Goal: Transaction & Acquisition: Purchase product/service

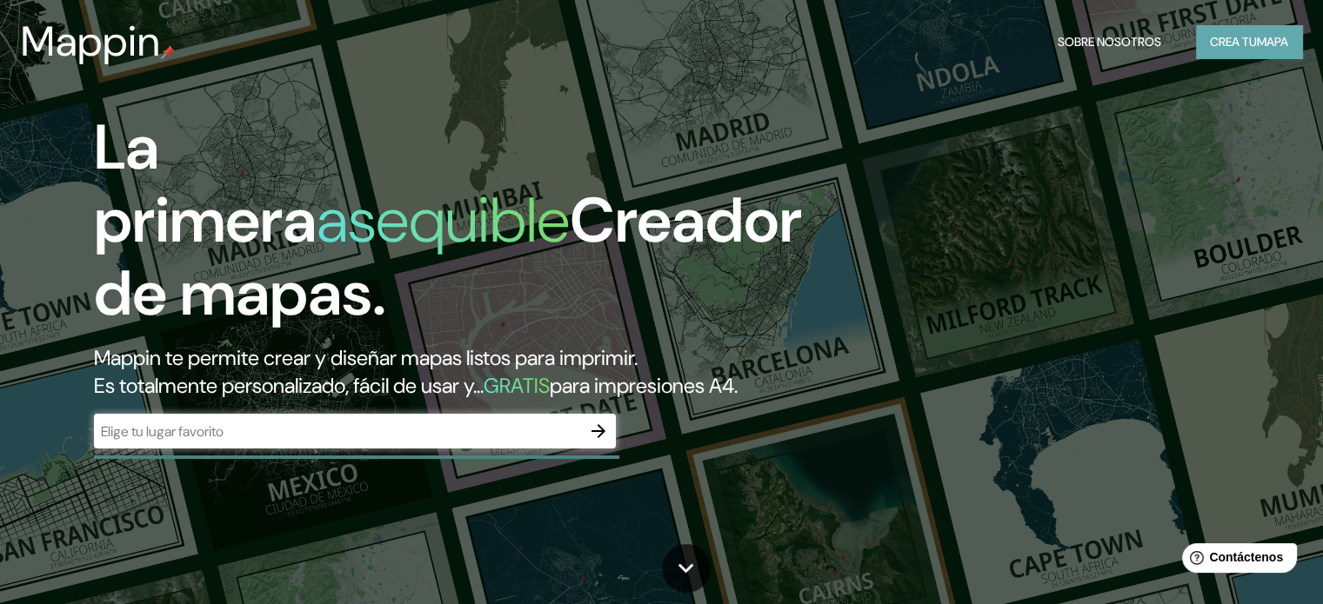
click at [1273, 38] on font "mapa" at bounding box center [1272, 42] width 31 height 16
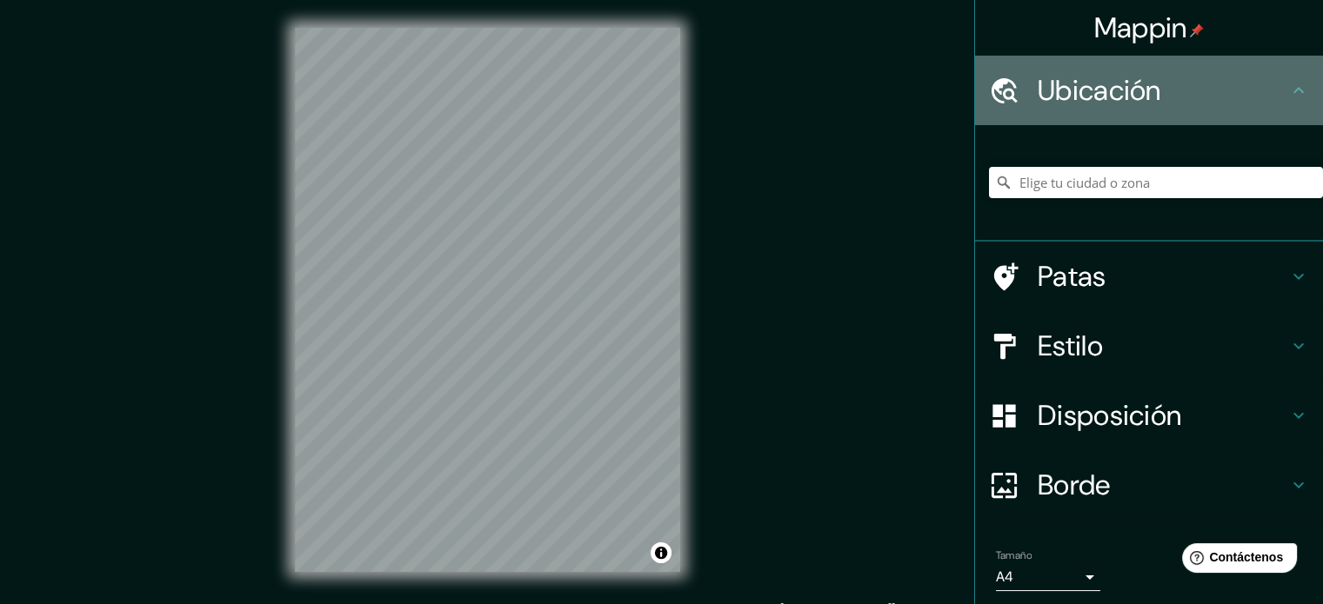
click at [1131, 86] on font "Ubicación" at bounding box center [1098, 90] width 123 height 37
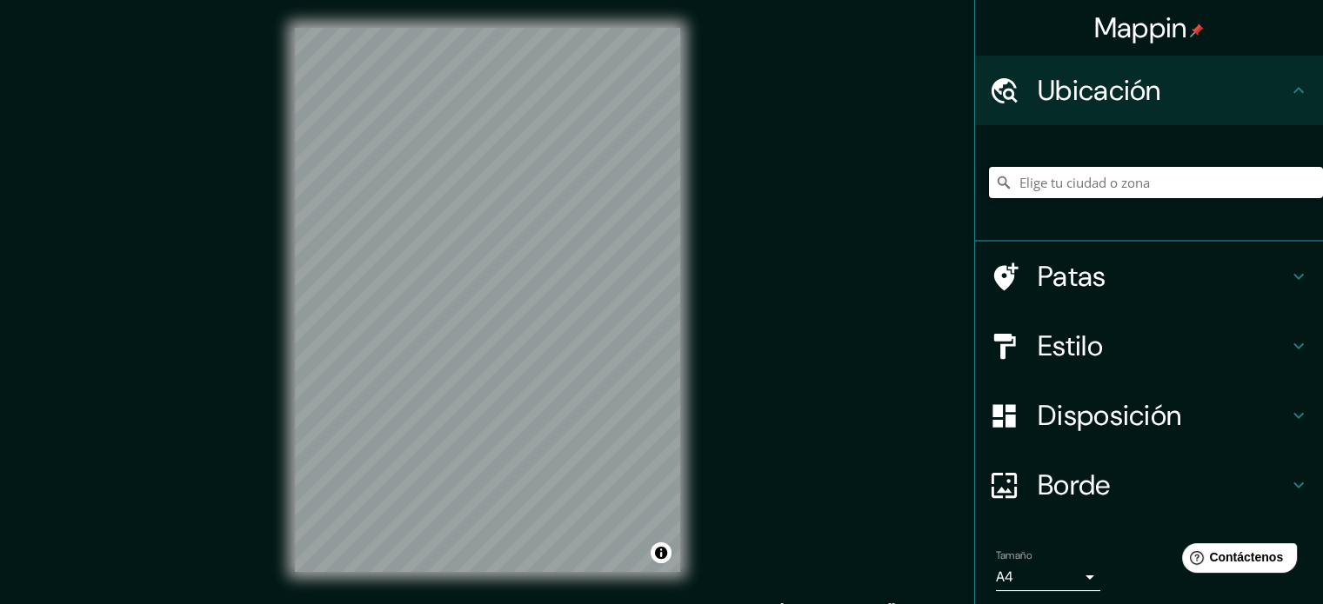
click at [1073, 183] on input "Elige tu ciudad o zona" at bounding box center [1156, 182] width 334 height 31
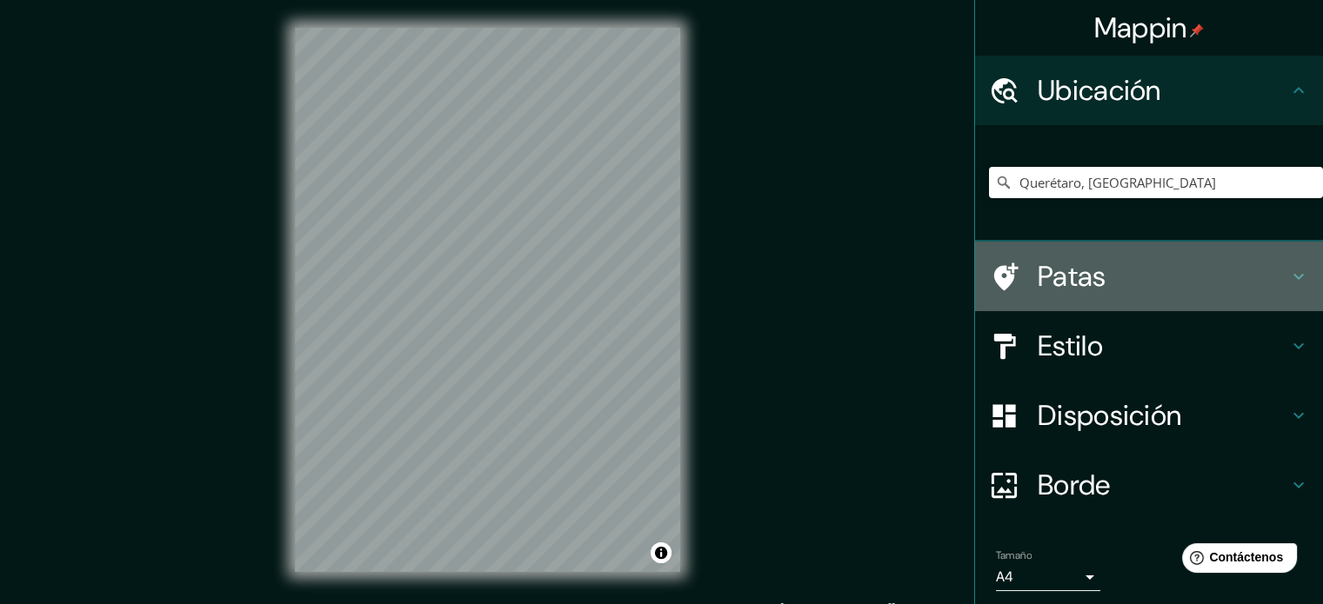
click at [1097, 259] on h4 "Patas" at bounding box center [1162, 276] width 250 height 35
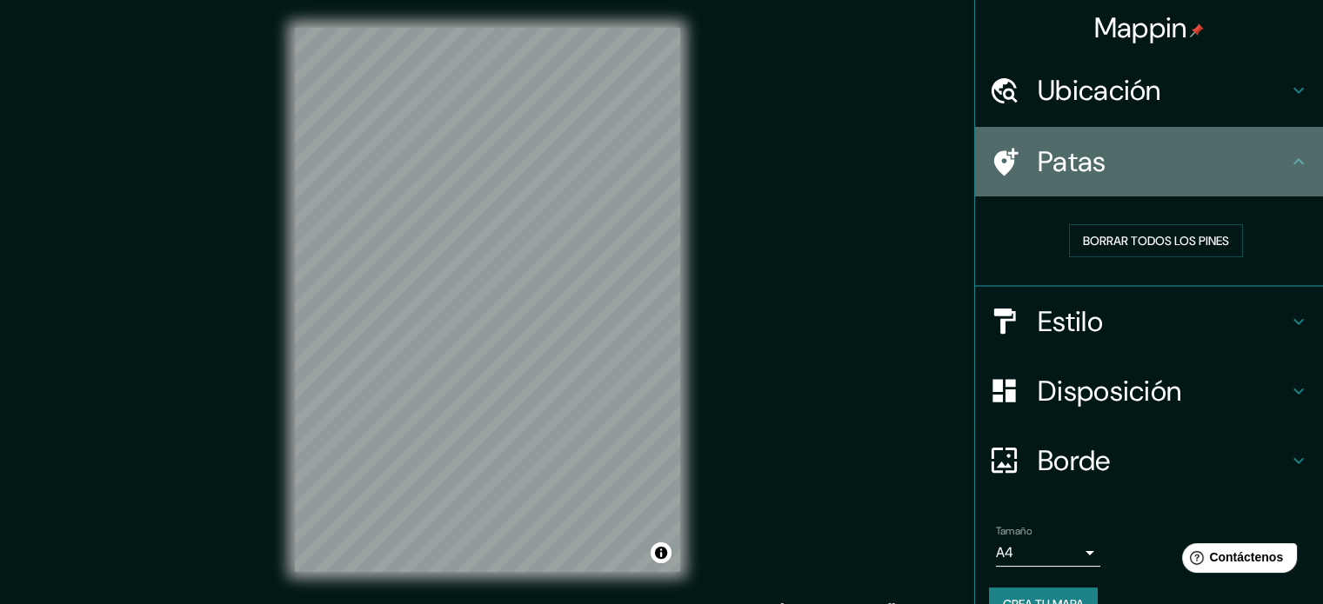
click at [1238, 170] on h4 "Patas" at bounding box center [1162, 161] width 250 height 35
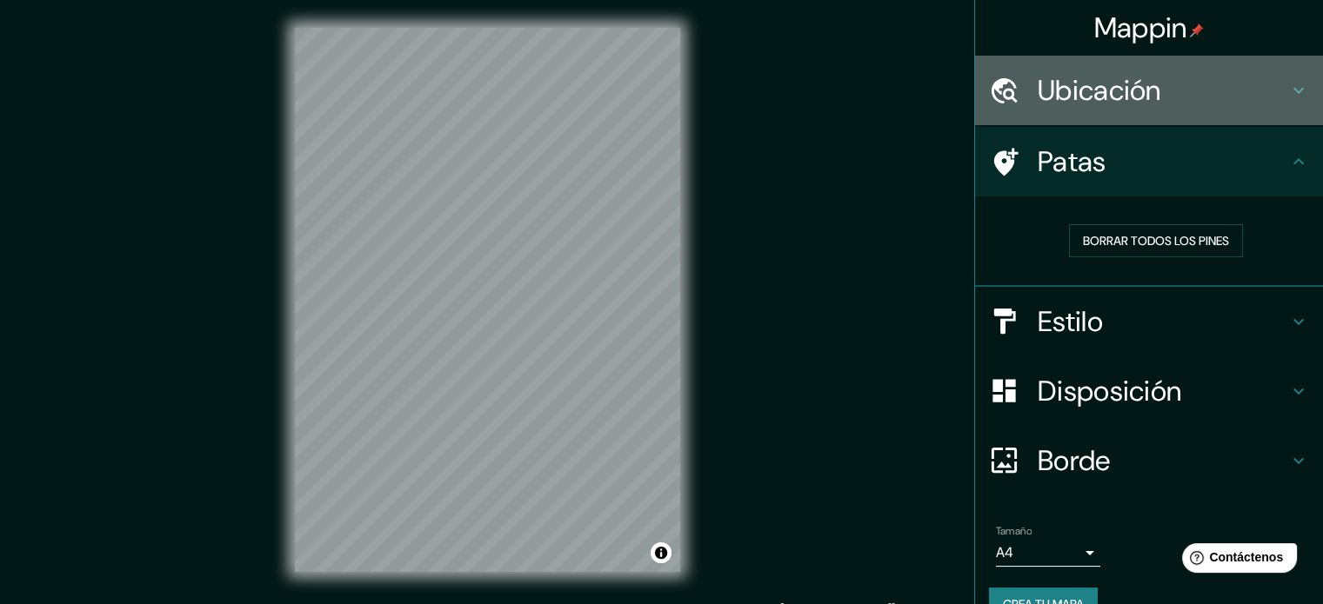
click at [1212, 90] on h4 "Ubicación" at bounding box center [1162, 90] width 250 height 35
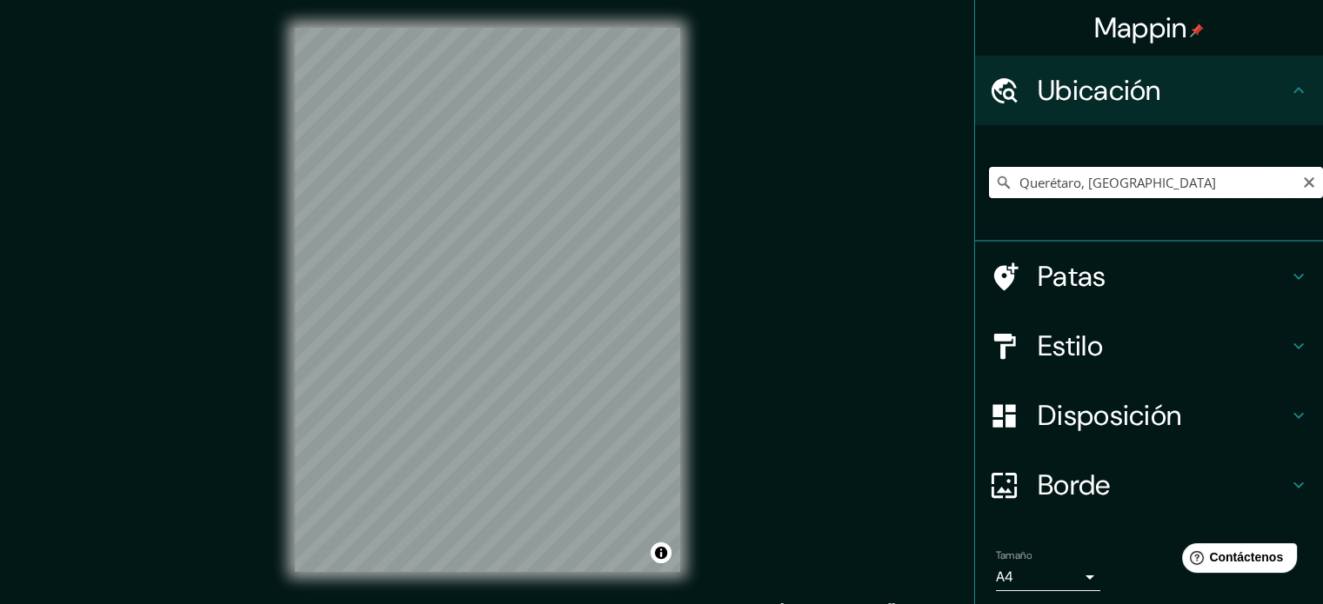
click at [1119, 171] on input "Querétaro, [GEOGRAPHIC_DATA]" at bounding box center [1156, 182] width 334 height 31
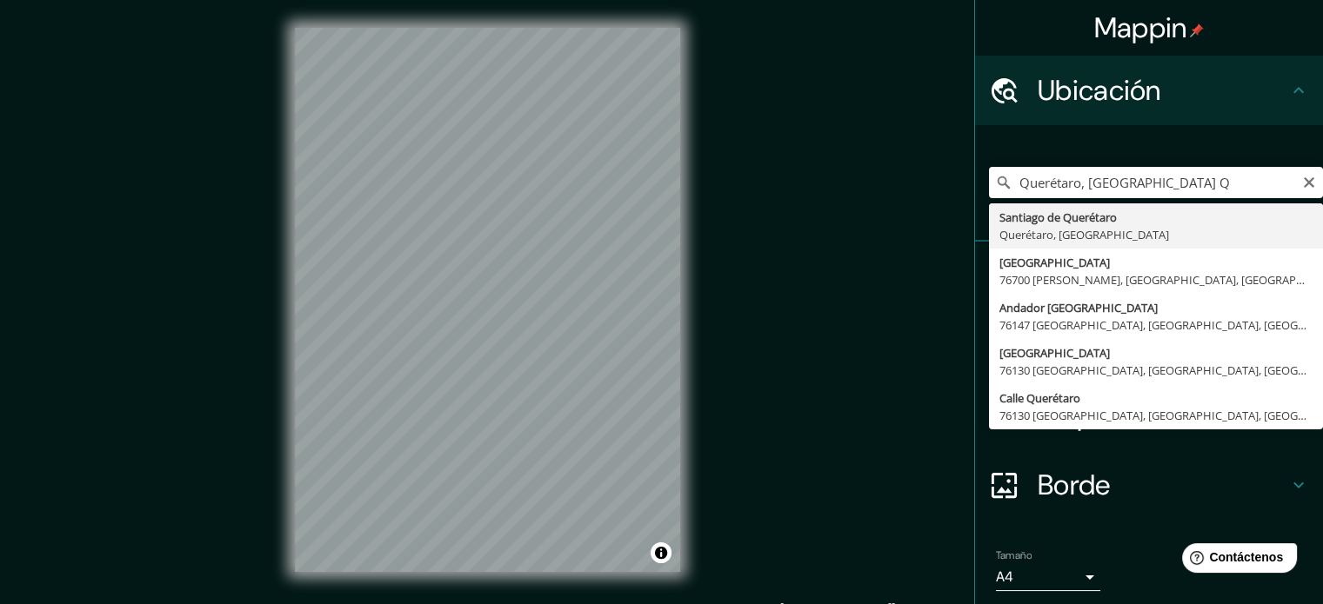
type input "Santiago de Querétaro, [GEOGRAPHIC_DATA], [GEOGRAPHIC_DATA]"
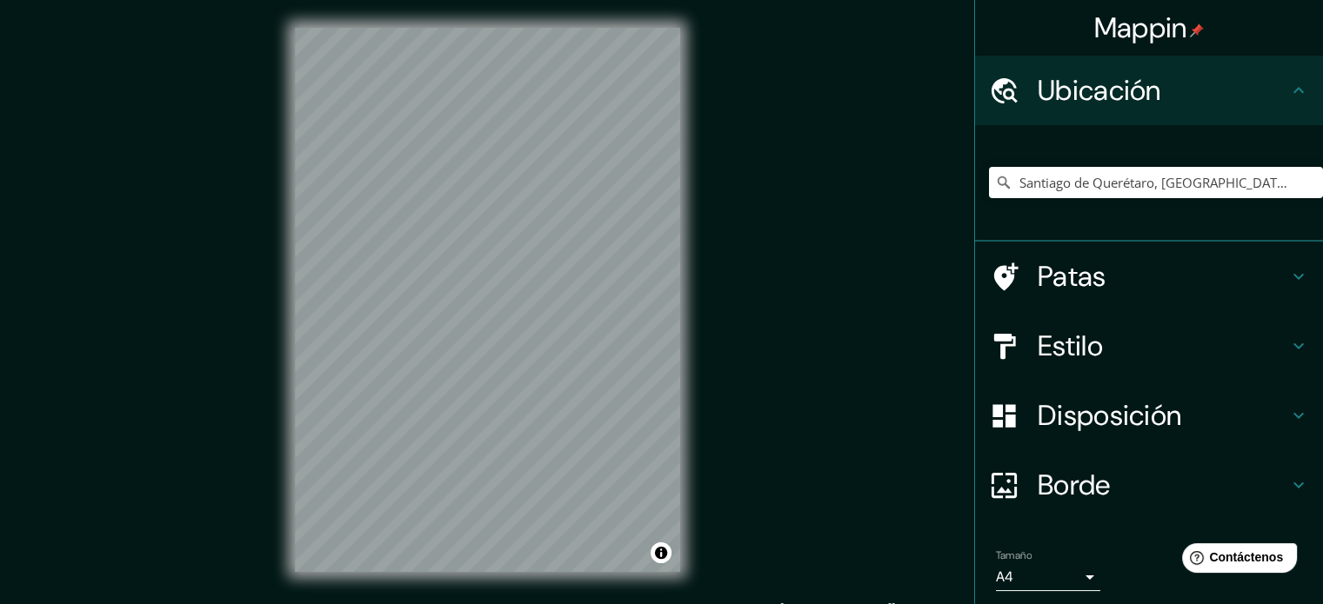
click at [840, 389] on div "Mappin Ubicación [GEOGRAPHIC_DATA], [GEOGRAPHIC_DATA], [GEOGRAPHIC_DATA] Patas …" at bounding box center [661, 314] width 1323 height 628
click at [1141, 300] on div "Patas" at bounding box center [1149, 277] width 348 height 70
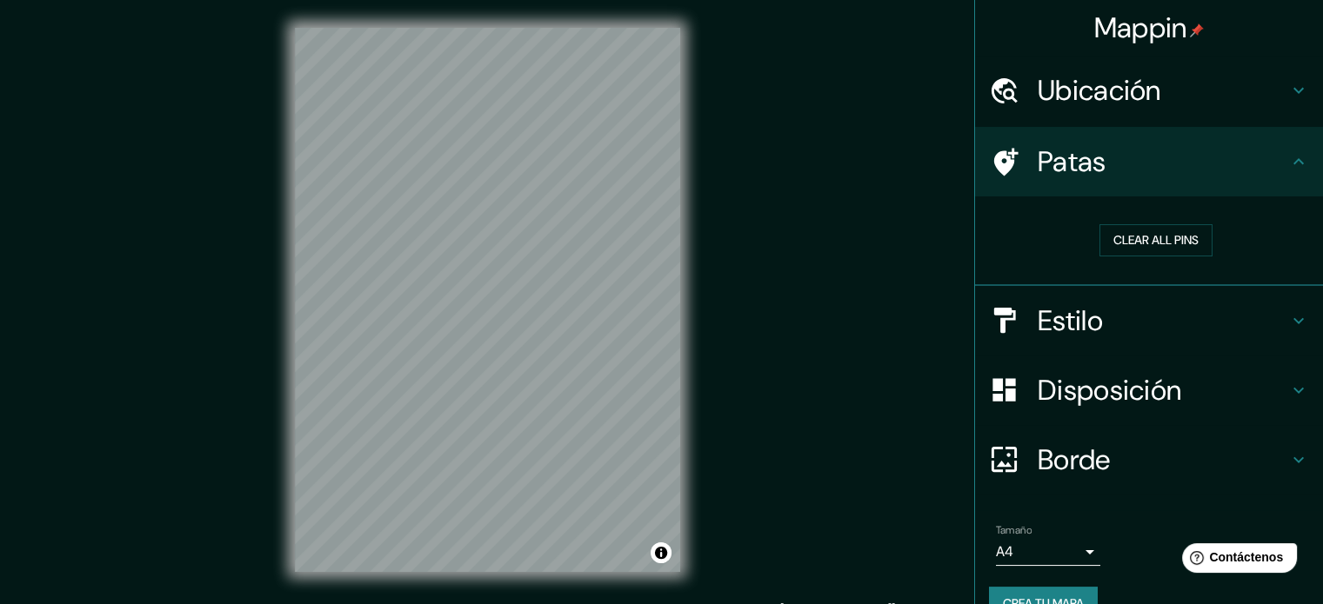
click at [1170, 222] on div "Clear all pins" at bounding box center [1156, 240] width 334 height 60
click at [1140, 237] on button "Clear all pins" at bounding box center [1155, 240] width 113 height 32
click at [1112, 328] on h4 "Estilo" at bounding box center [1162, 321] width 250 height 35
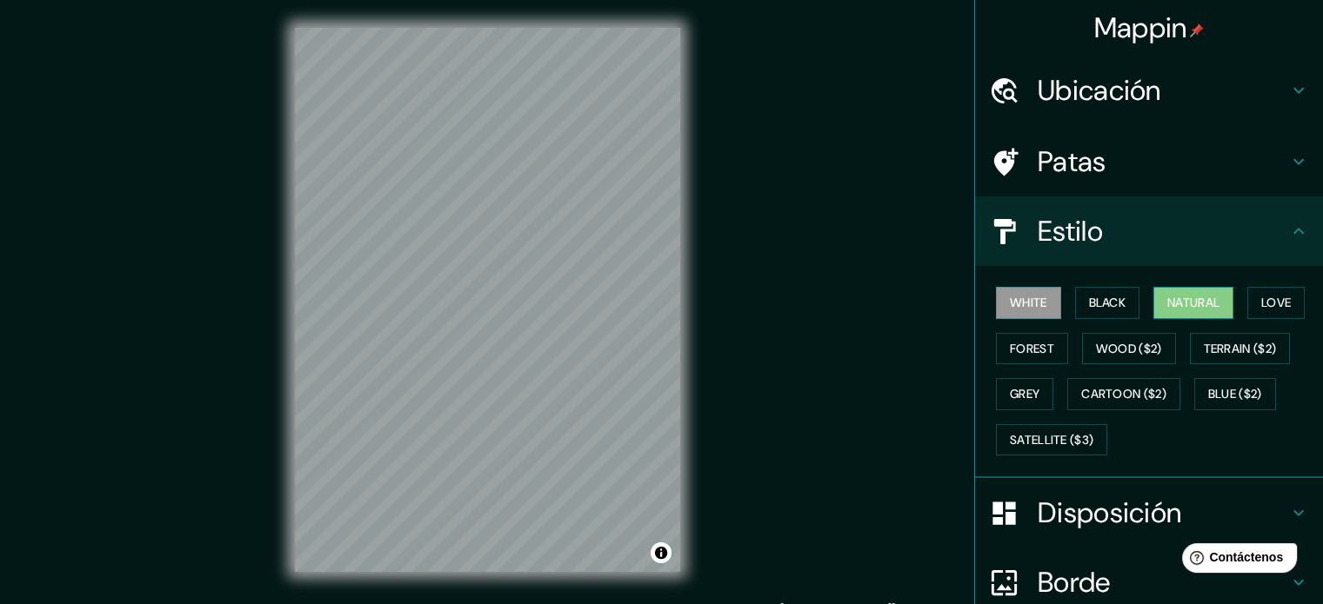
click at [1160, 311] on button "Natural" at bounding box center [1193, 303] width 80 height 32
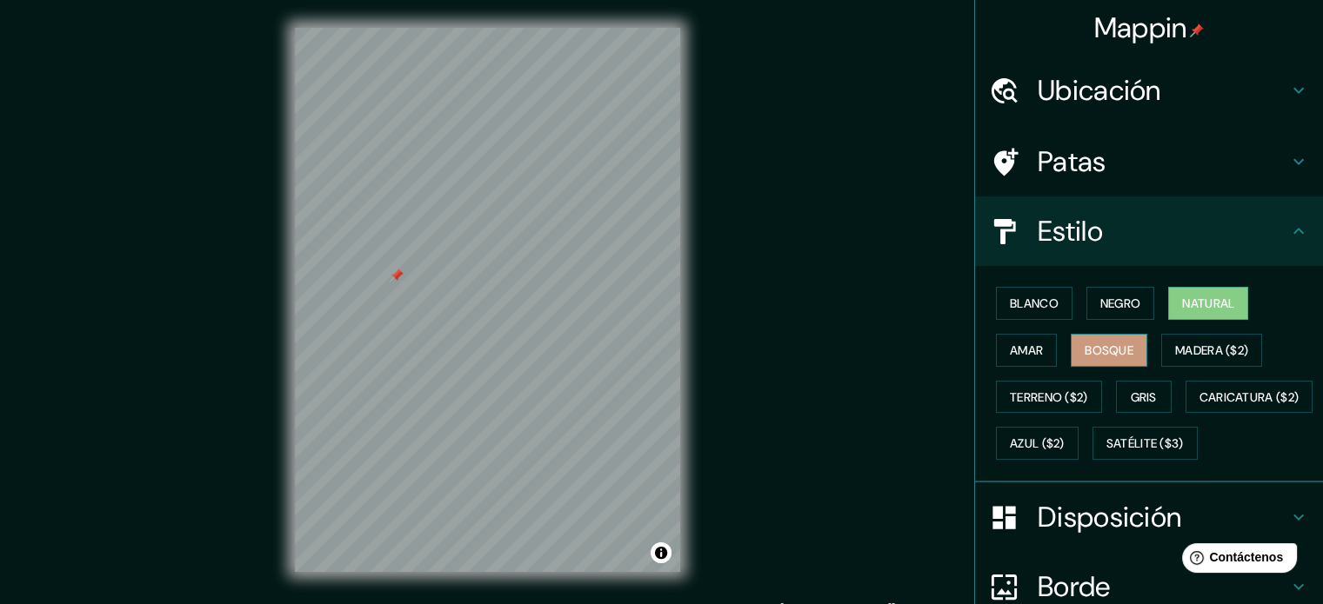
click at [1104, 354] on font "Bosque" at bounding box center [1108, 351] width 49 height 16
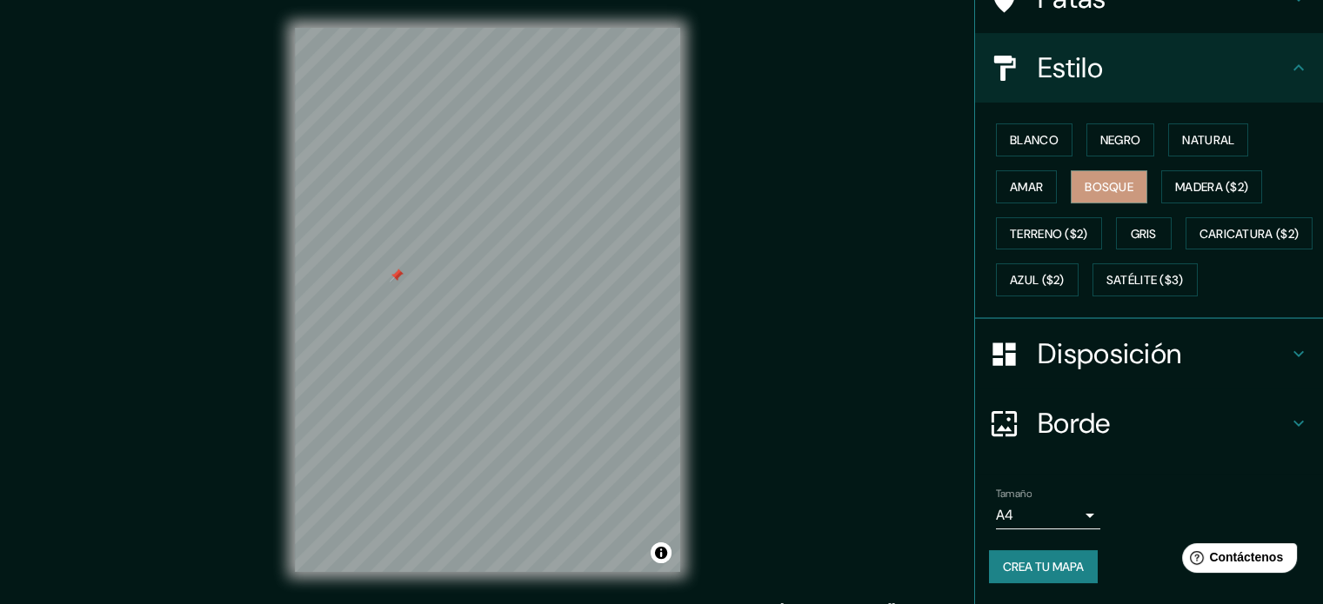
scroll to position [205, 0]
click at [1230, 350] on h4 "Disposición" at bounding box center [1162, 354] width 250 height 35
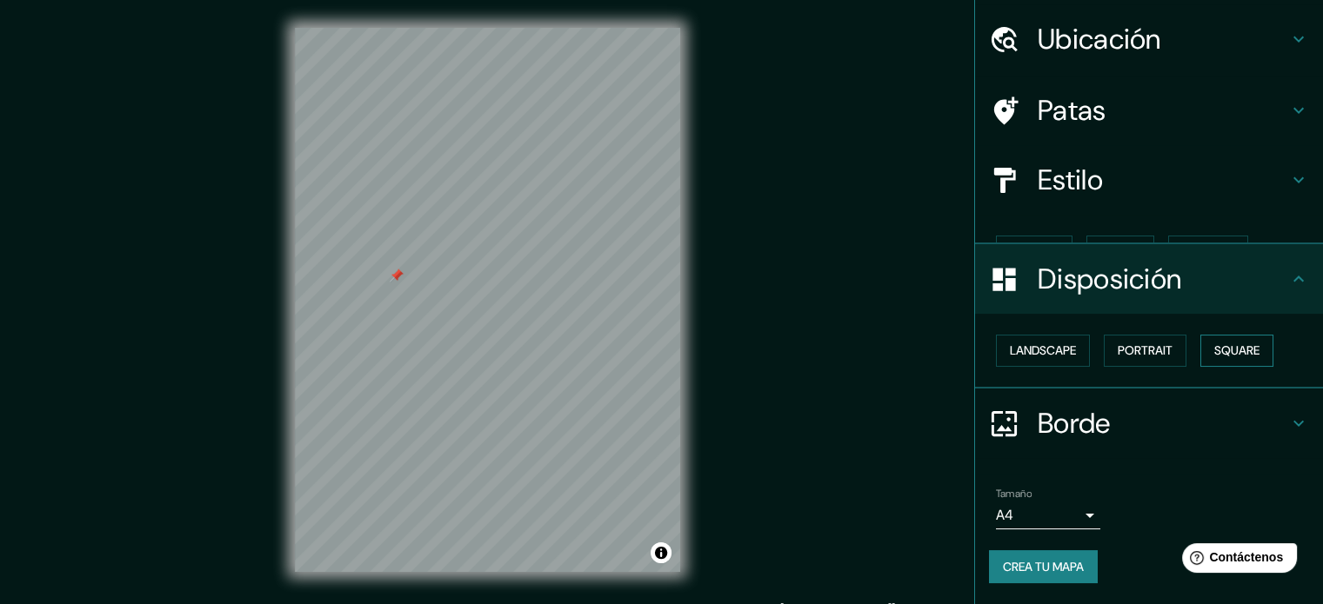
scroll to position [20, 0]
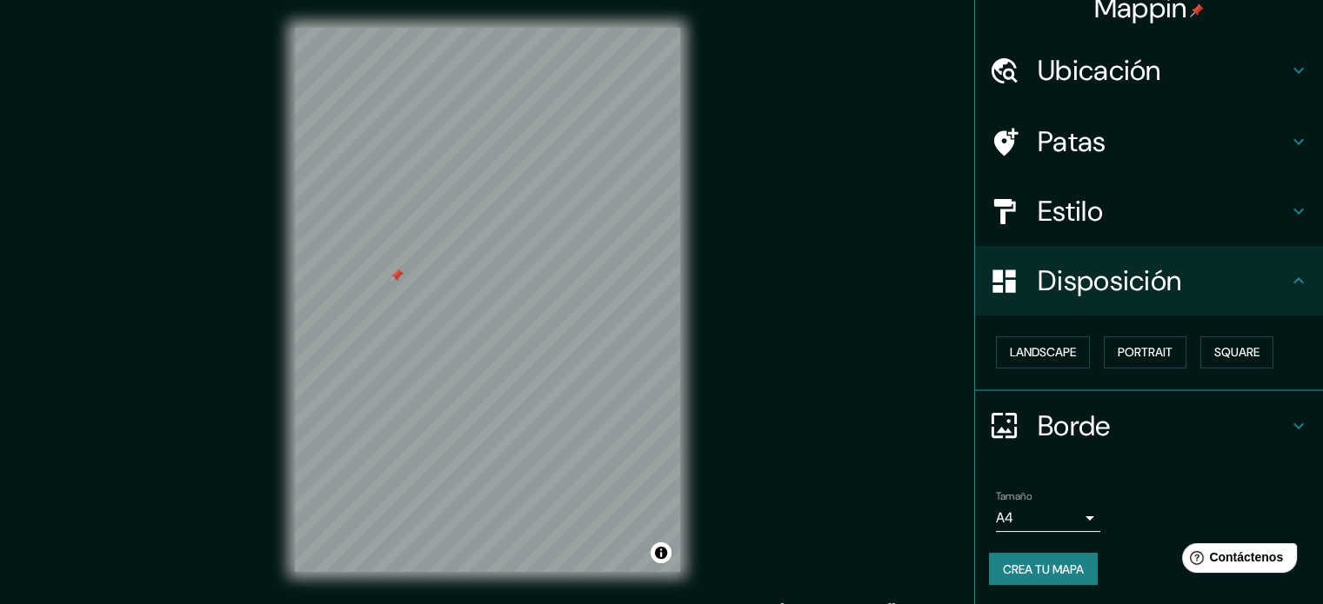
click at [1232, 412] on h4 "Borde" at bounding box center [1162, 426] width 250 height 35
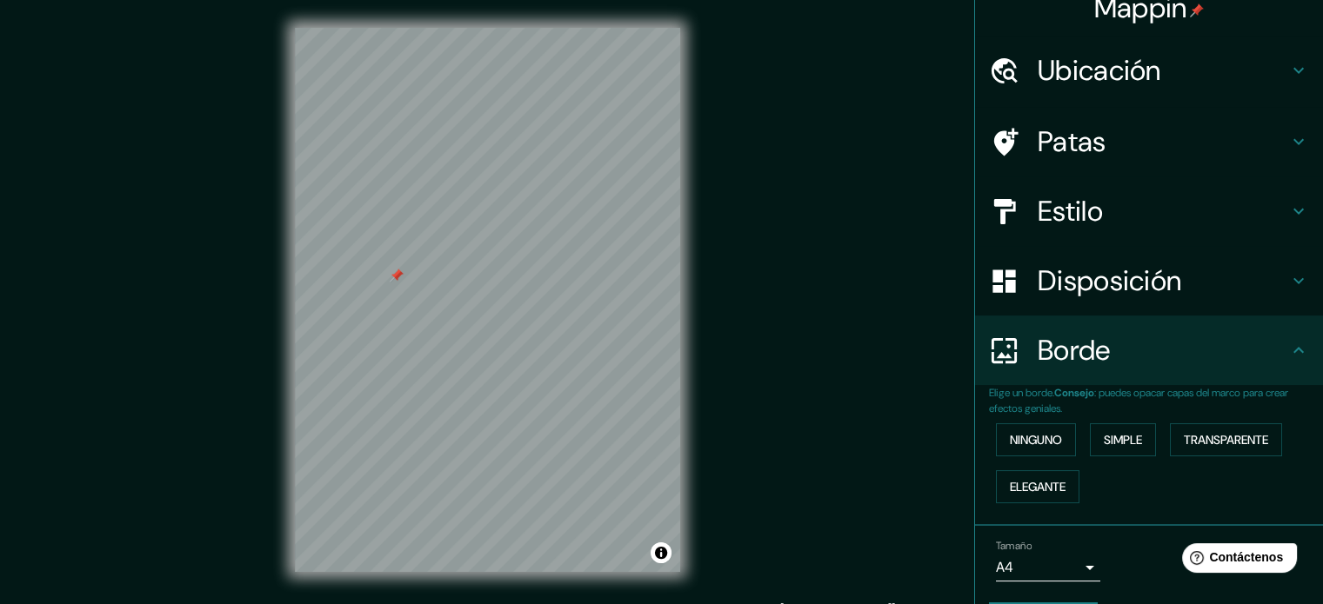
click at [1262, 365] on h4 "Borde" at bounding box center [1162, 350] width 250 height 35
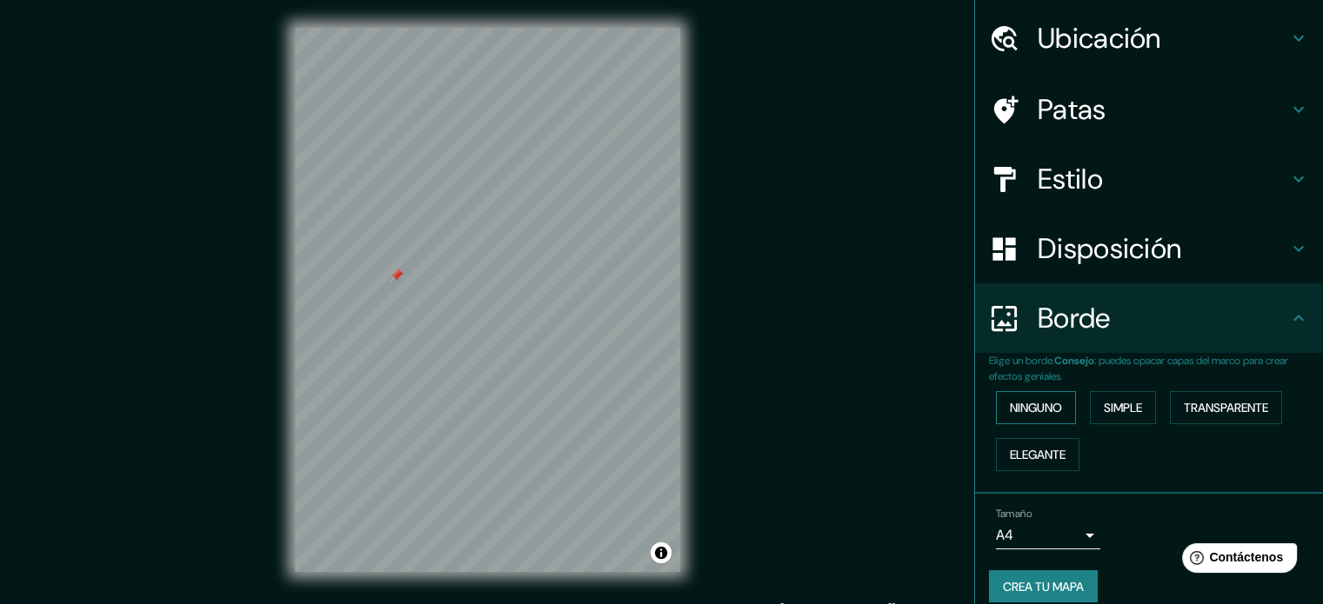
scroll to position [70, 0]
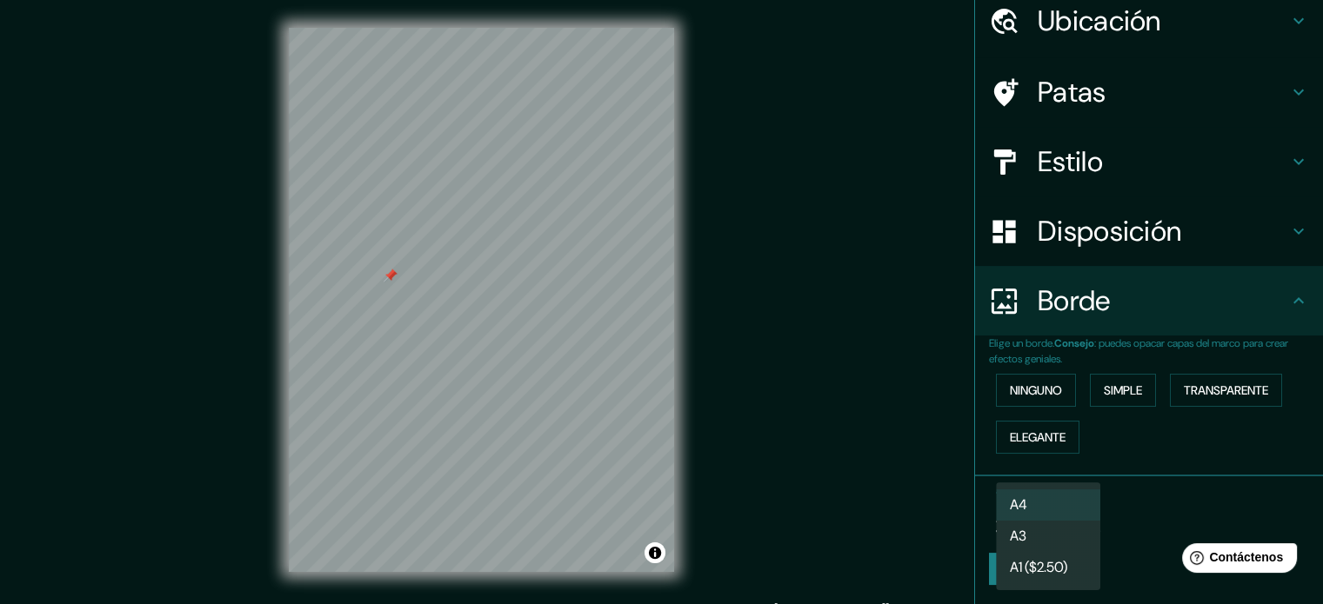
click at [1071, 513] on body "Mappin Ubicación [GEOGRAPHIC_DATA], [GEOGRAPHIC_DATA], [GEOGRAPHIC_DATA] Patas …" at bounding box center [661, 302] width 1323 height 604
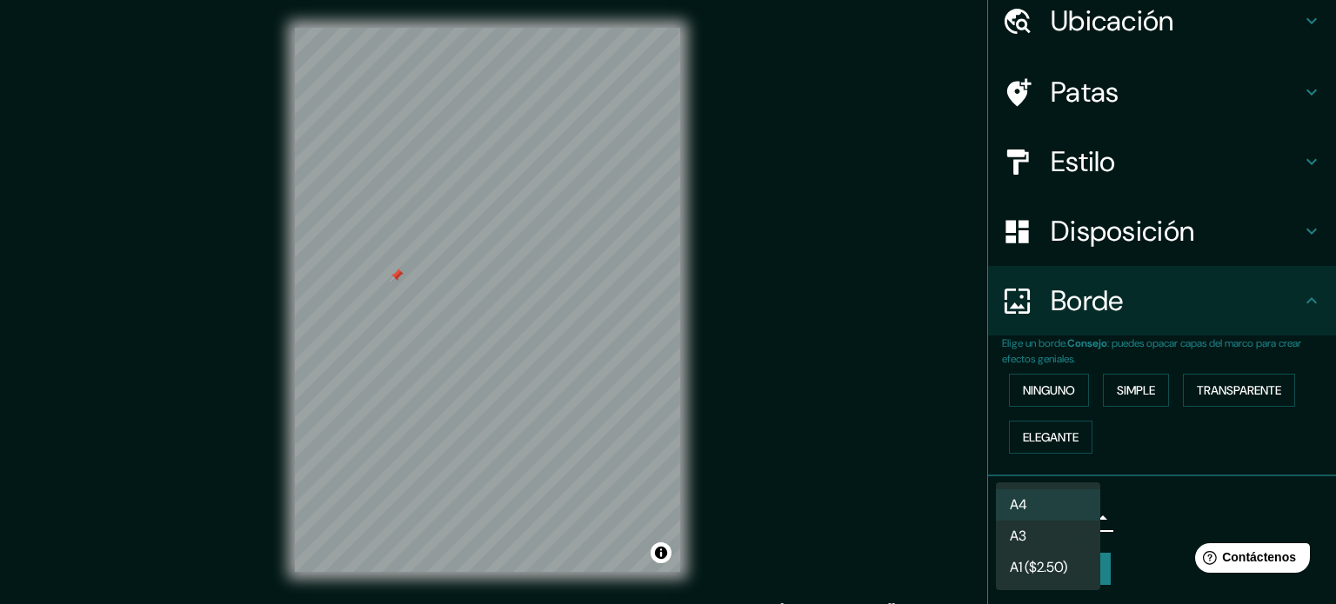
click at [1144, 510] on div at bounding box center [668, 302] width 1336 height 604
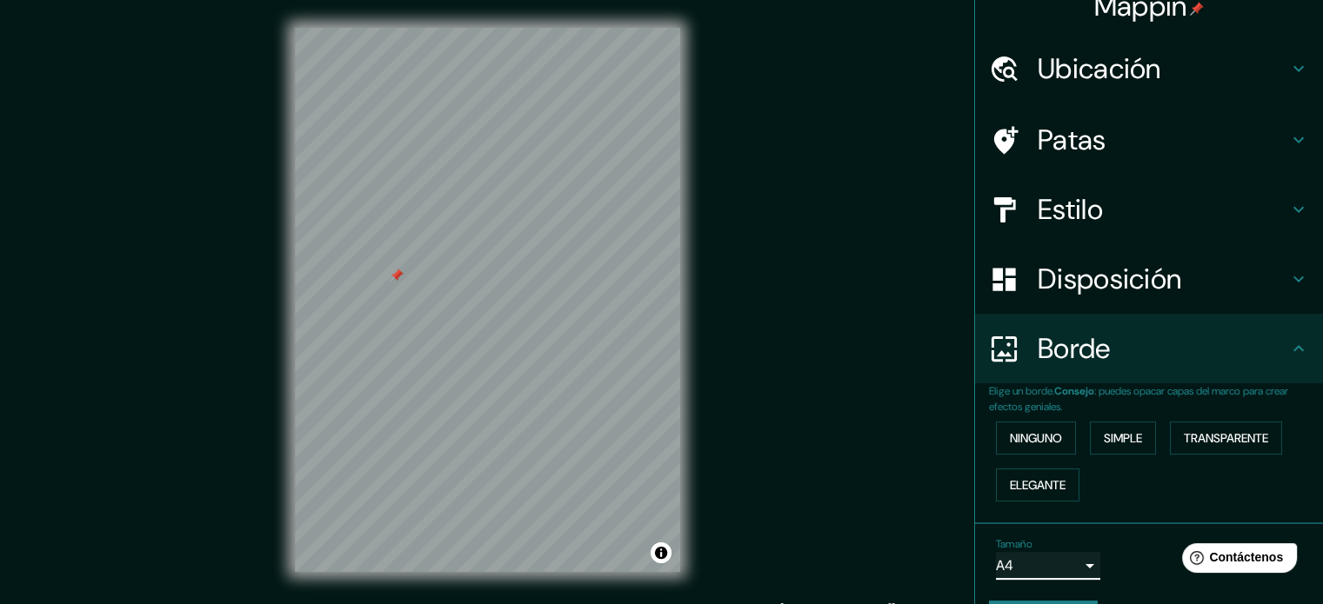
scroll to position [0, 0]
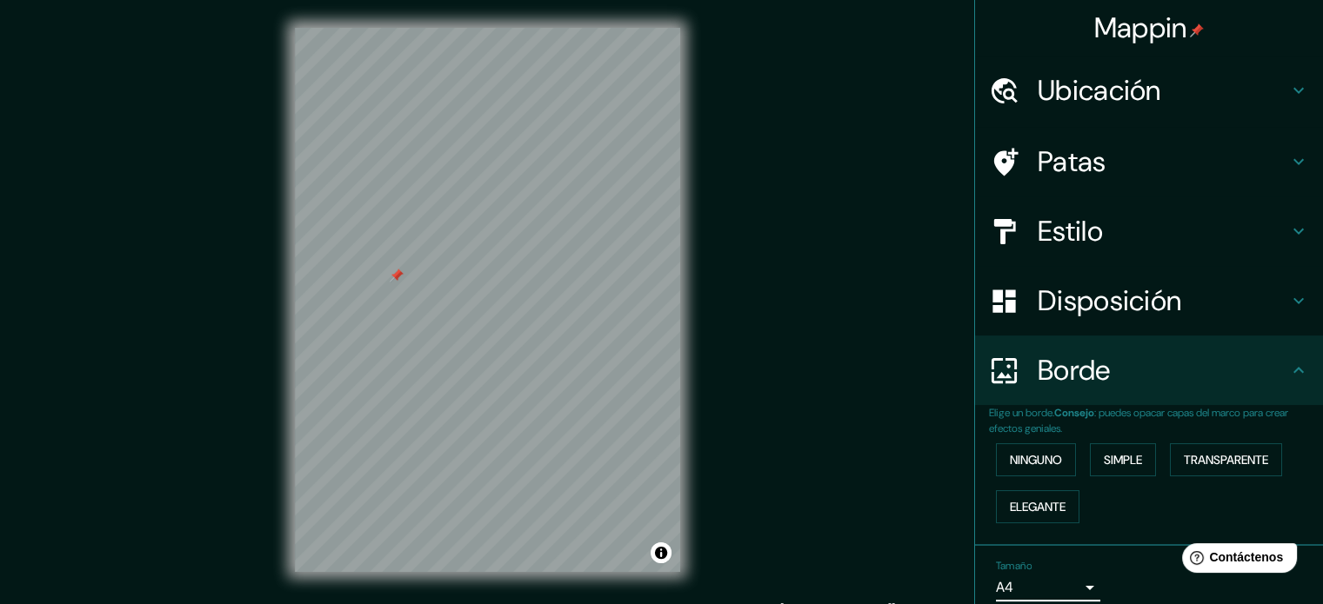
click at [1238, 230] on h4 "Estilo" at bounding box center [1162, 231] width 250 height 35
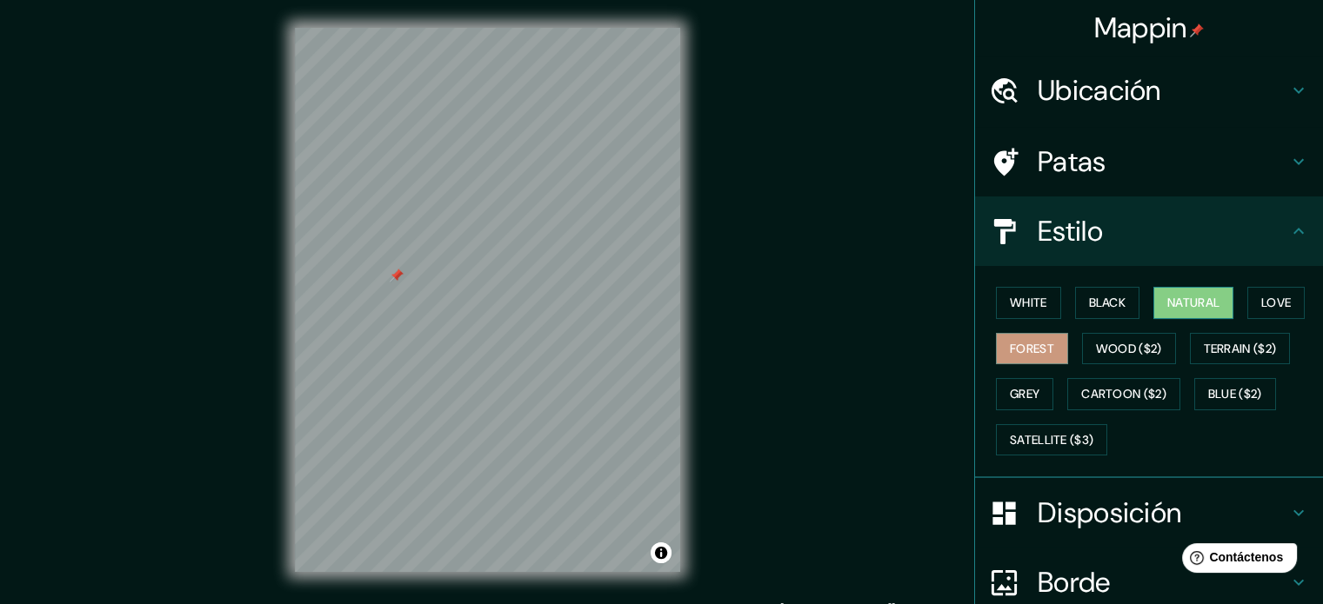
click at [1201, 302] on button "Natural" at bounding box center [1193, 303] width 80 height 32
click at [1030, 348] on button "Forest" at bounding box center [1032, 349] width 72 height 32
click at [1026, 305] on button "White" at bounding box center [1028, 303] width 65 height 32
click at [1191, 301] on button "Natural" at bounding box center [1193, 303] width 80 height 32
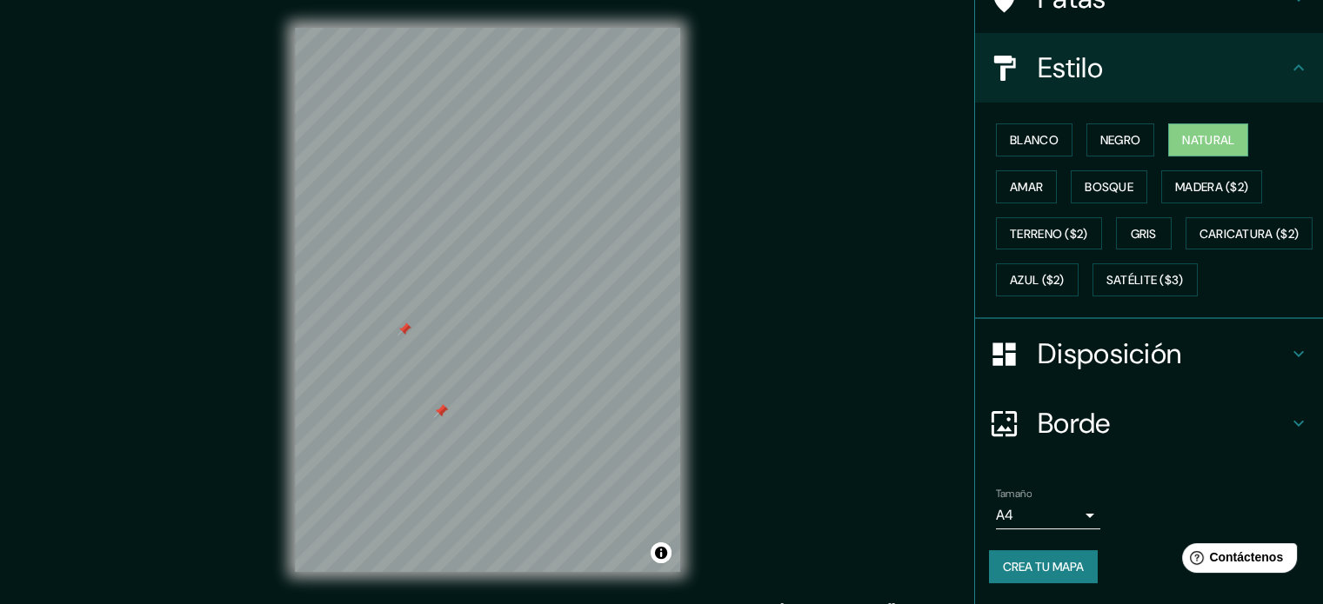
scroll to position [205, 0]
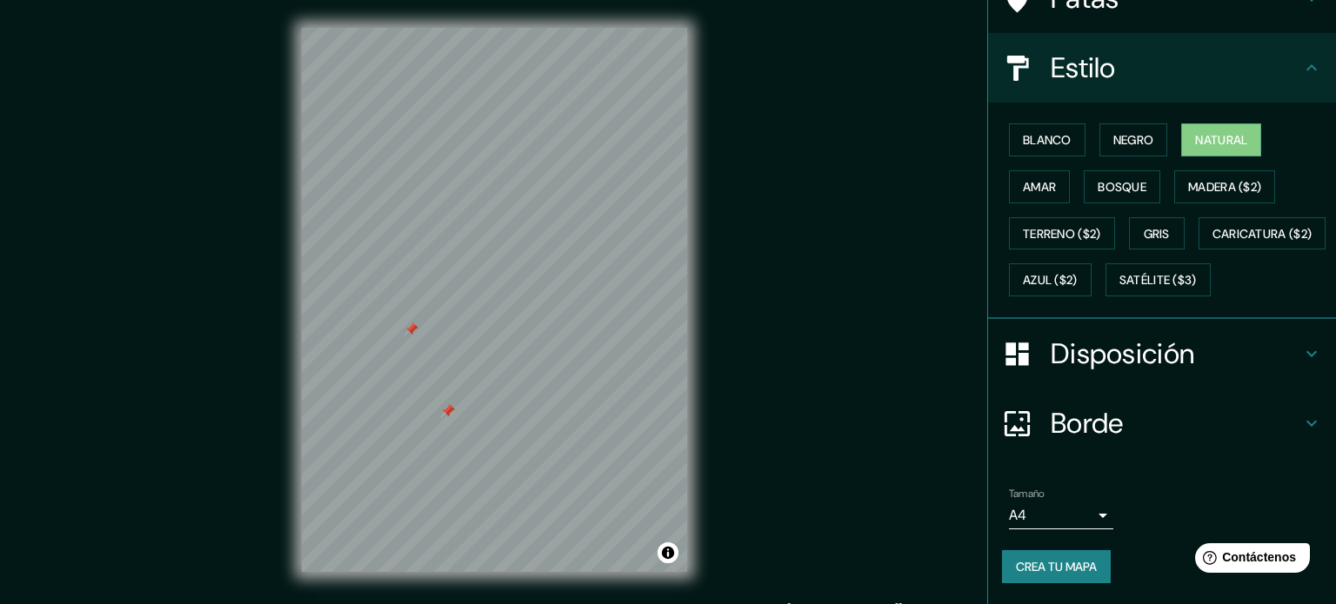
click at [1060, 524] on body "Mappin Ubicación [GEOGRAPHIC_DATA], [GEOGRAPHIC_DATA], [GEOGRAPHIC_DATA] Patas …" at bounding box center [668, 302] width 1336 height 604
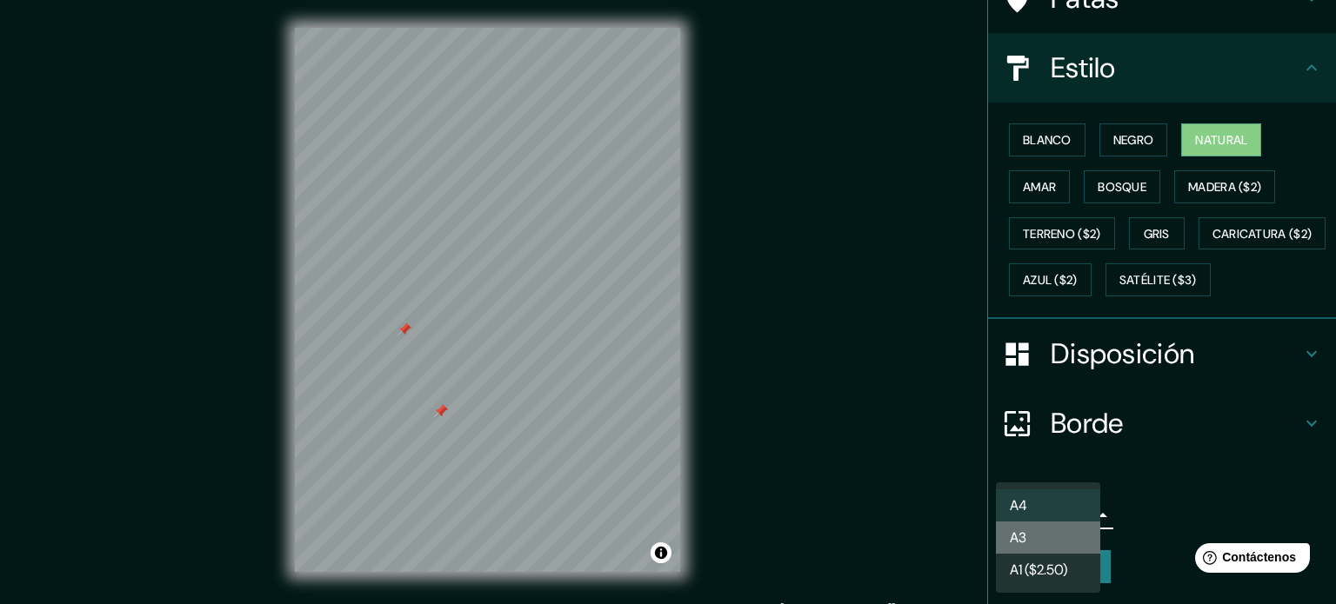
click at [1034, 542] on li "A3" at bounding box center [1048, 538] width 104 height 32
type input "a4"
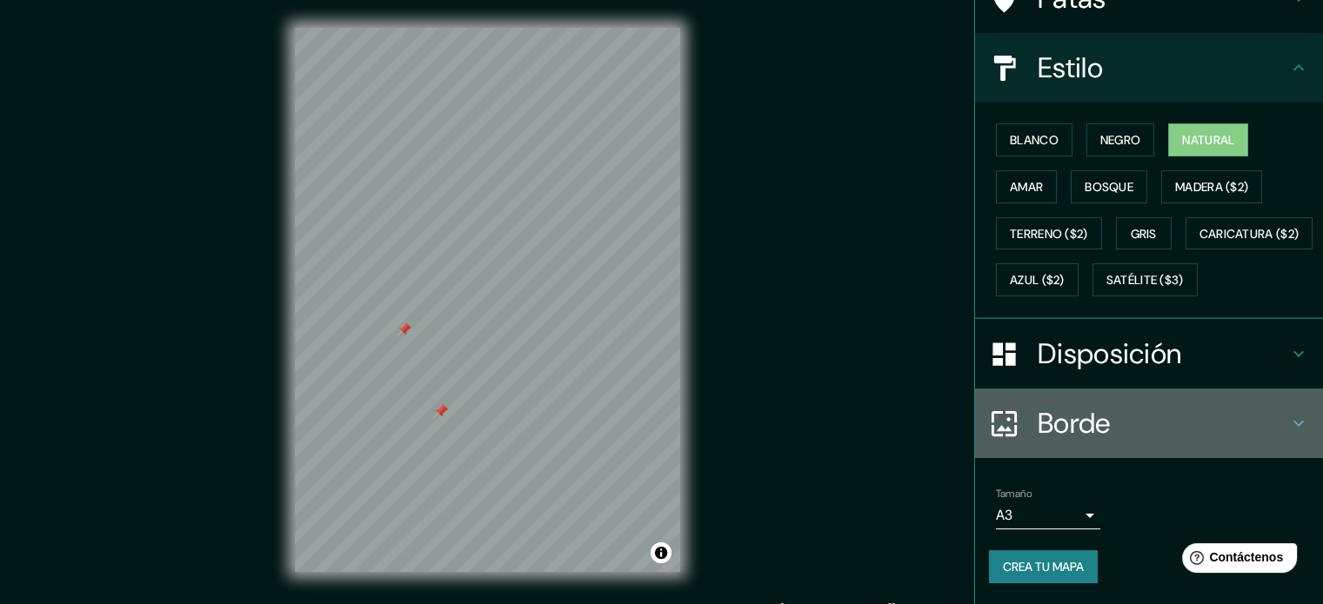
click at [1134, 427] on h4 "Borde" at bounding box center [1162, 423] width 250 height 35
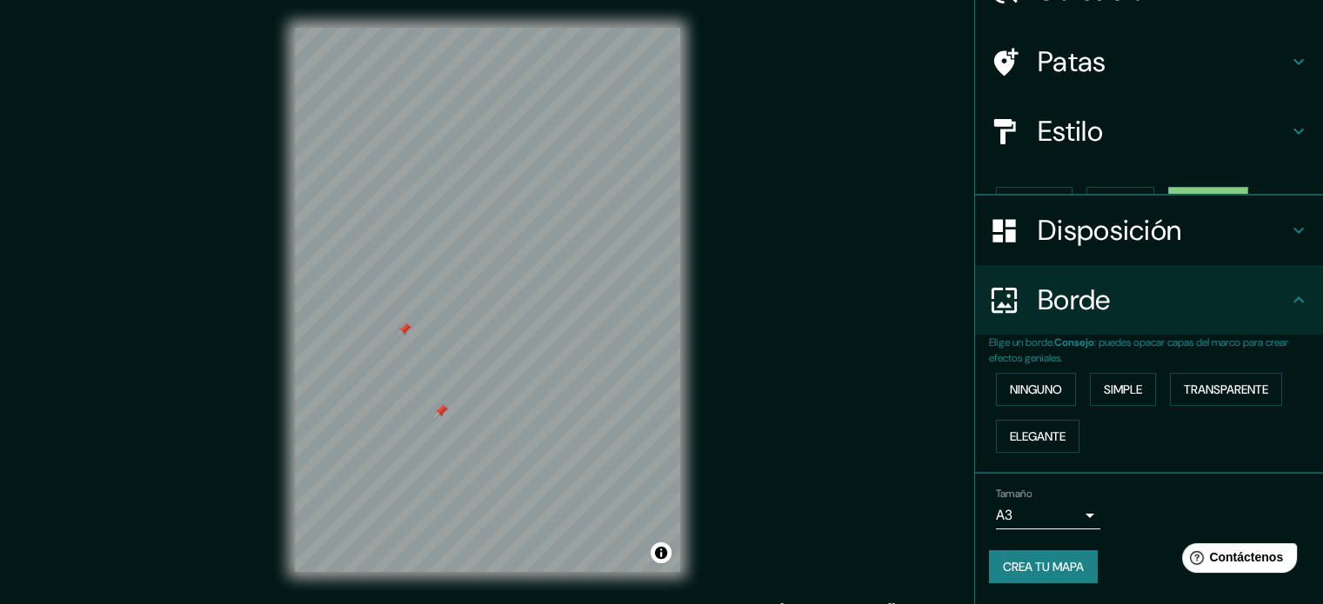
scroll to position [70, 0]
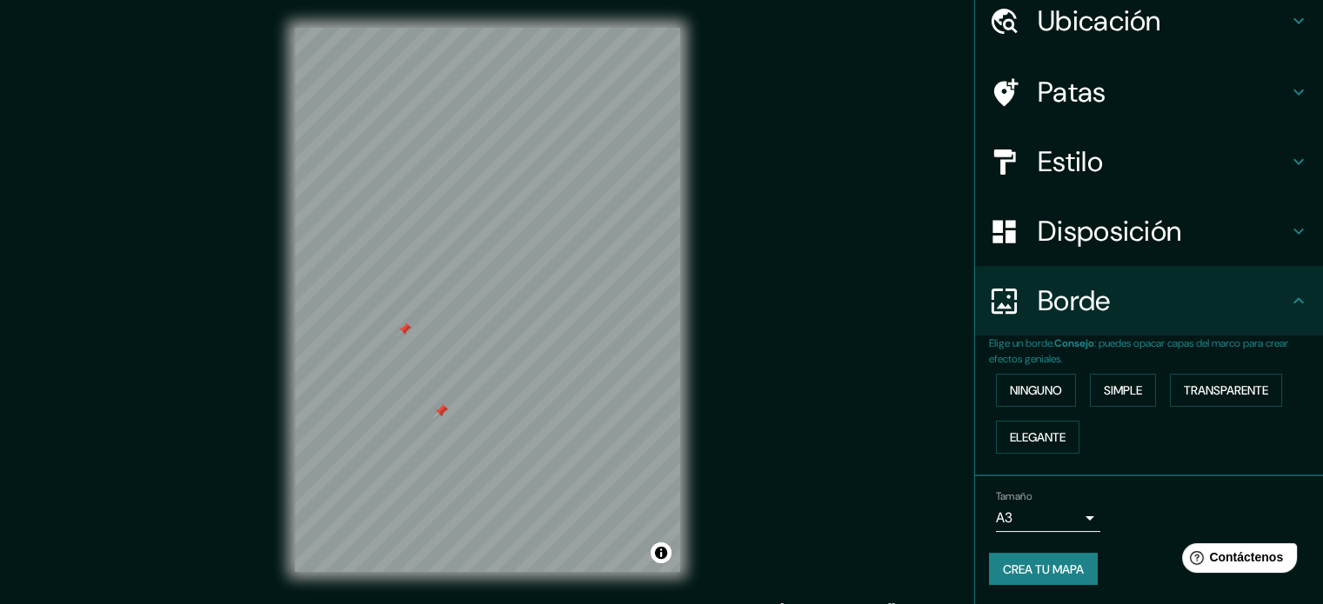
click at [1150, 332] on div "Borde" at bounding box center [1149, 301] width 348 height 70
click at [1196, 386] on font "Transparente" at bounding box center [1226, 391] width 84 height 16
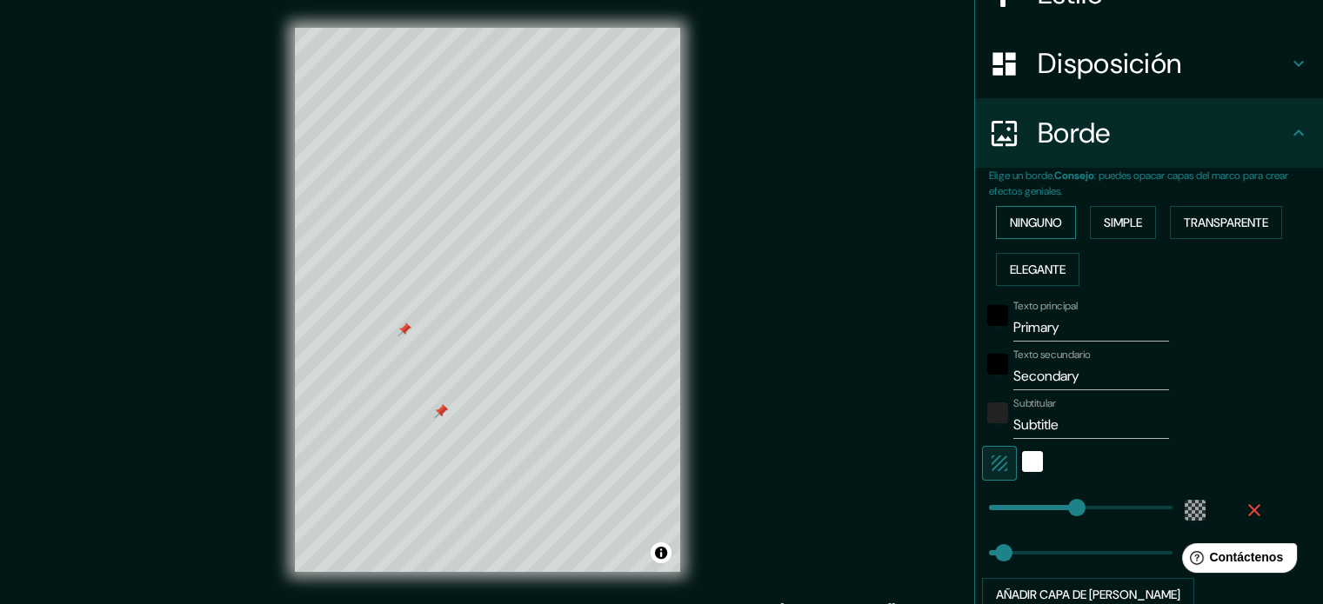
scroll to position [243, 0]
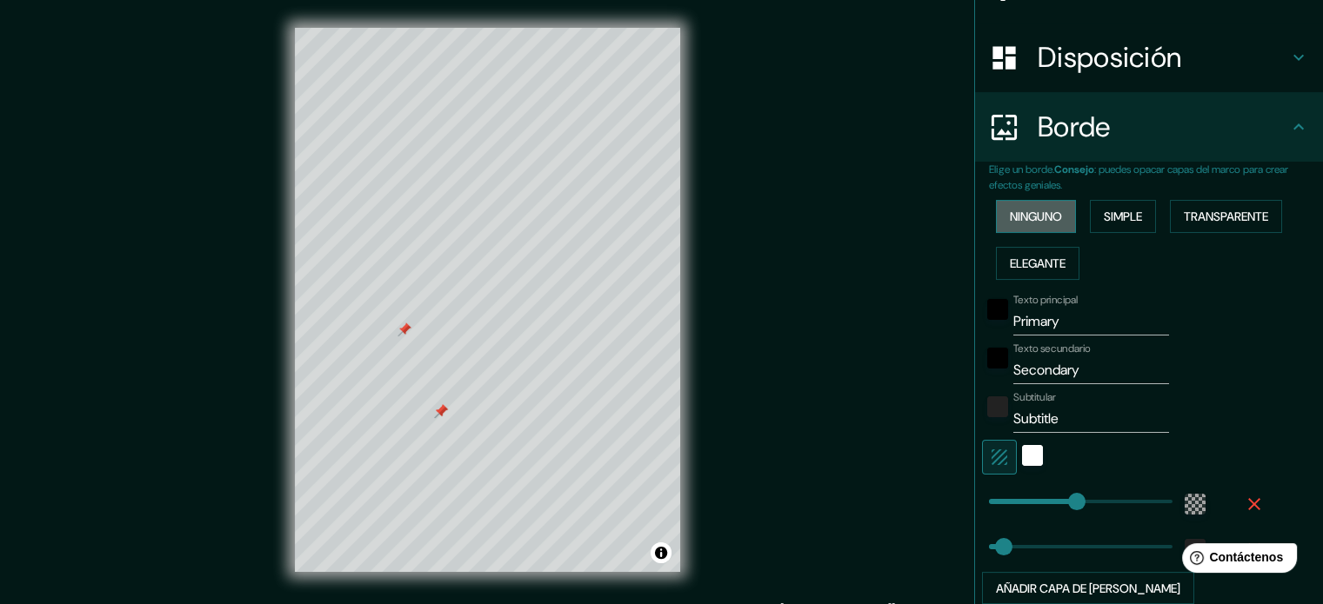
click at [1044, 223] on font "Ninguno" at bounding box center [1036, 217] width 52 height 16
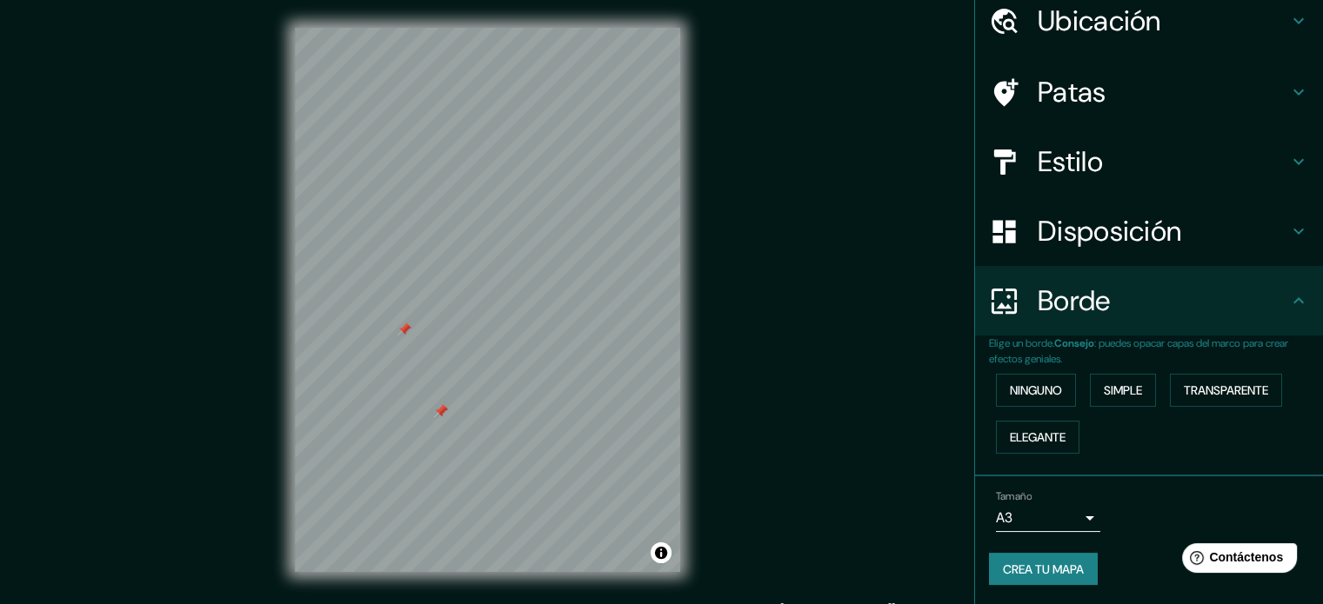
scroll to position [0, 0]
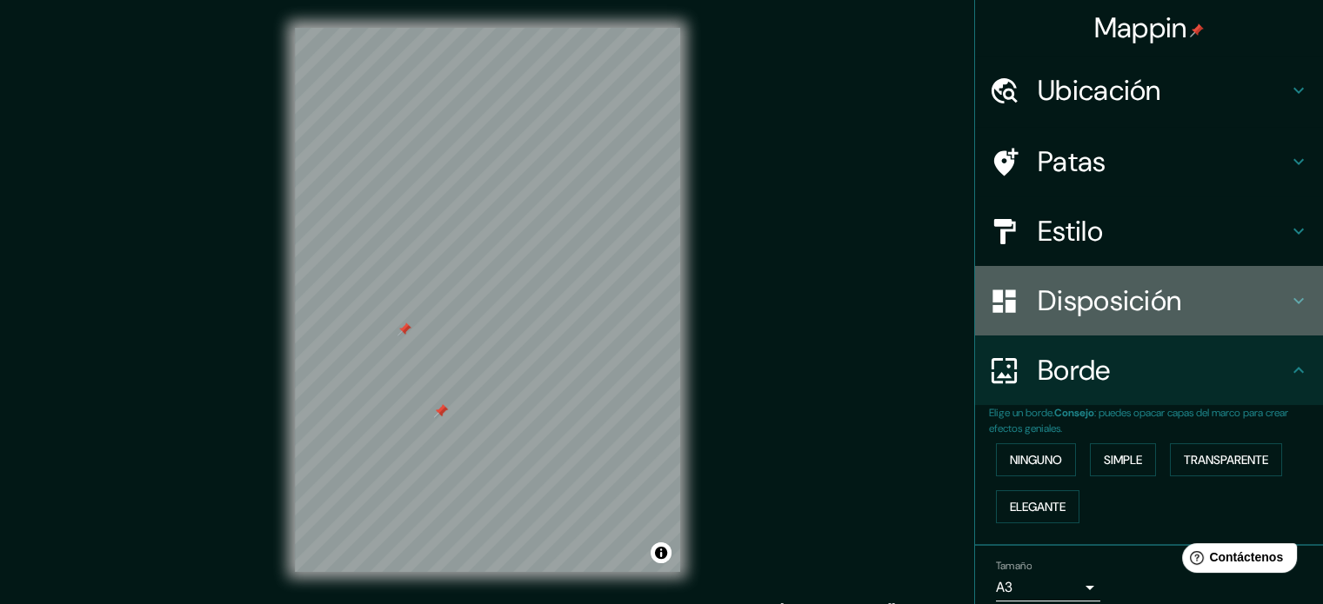
click at [1150, 288] on font "Disposición" at bounding box center [1108, 301] width 143 height 37
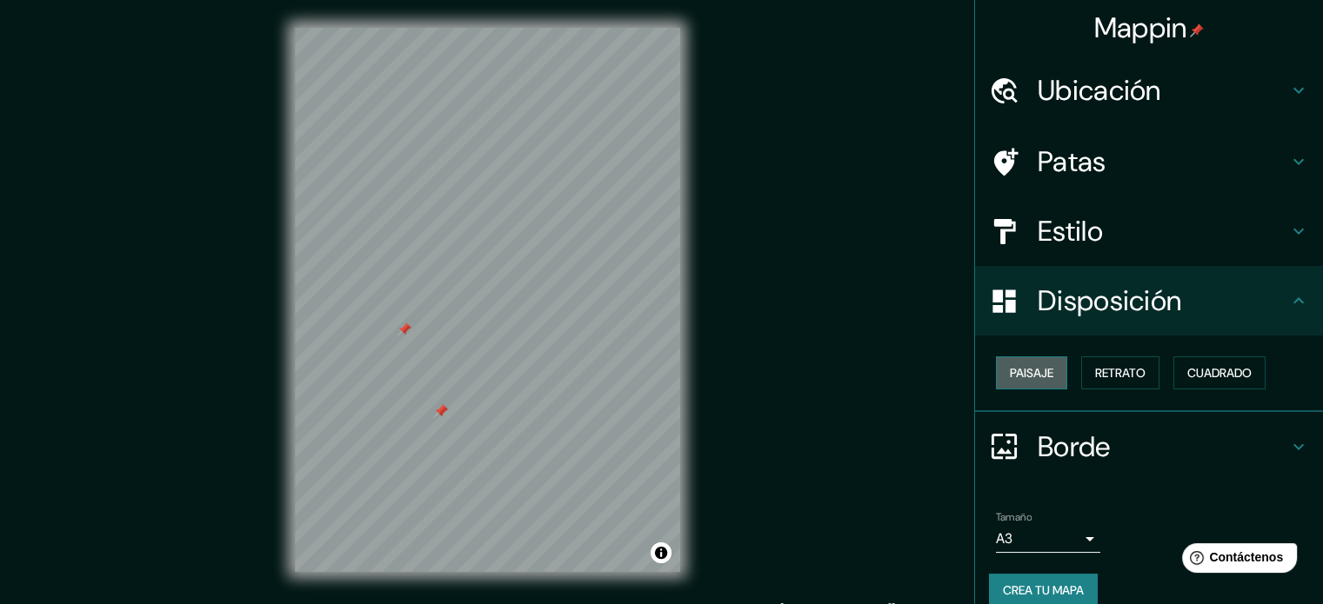
click at [1012, 365] on font "Paisaje" at bounding box center [1031, 373] width 43 height 16
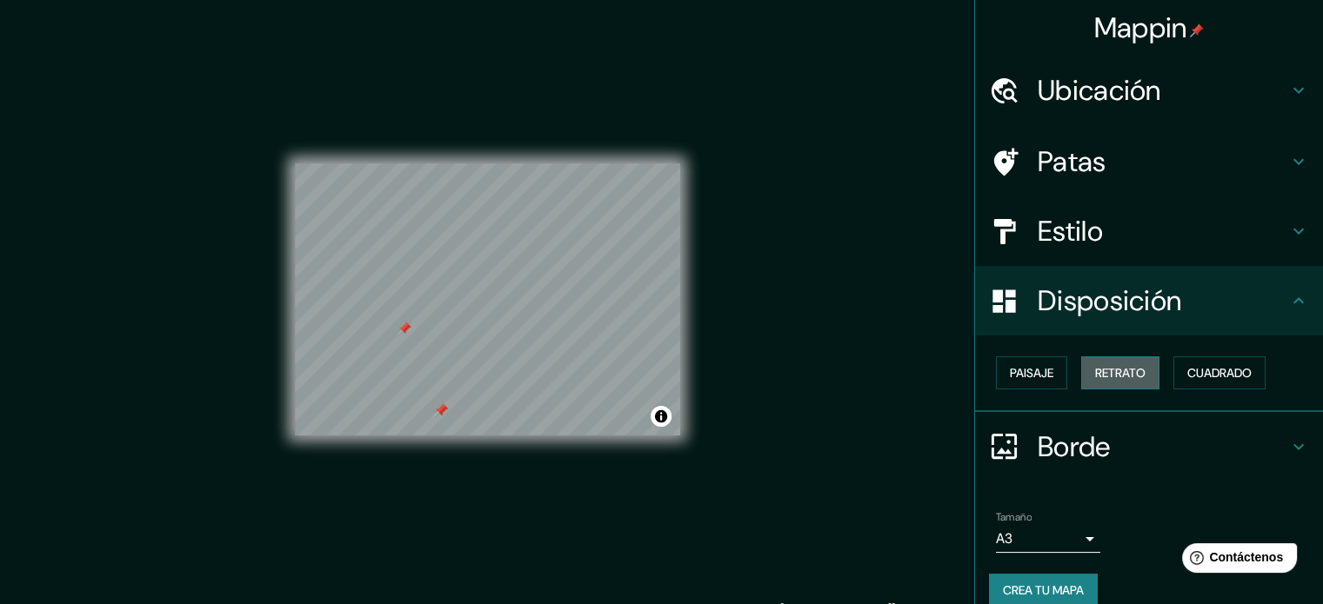
click at [1138, 368] on button "Retrato" at bounding box center [1120, 373] width 78 height 33
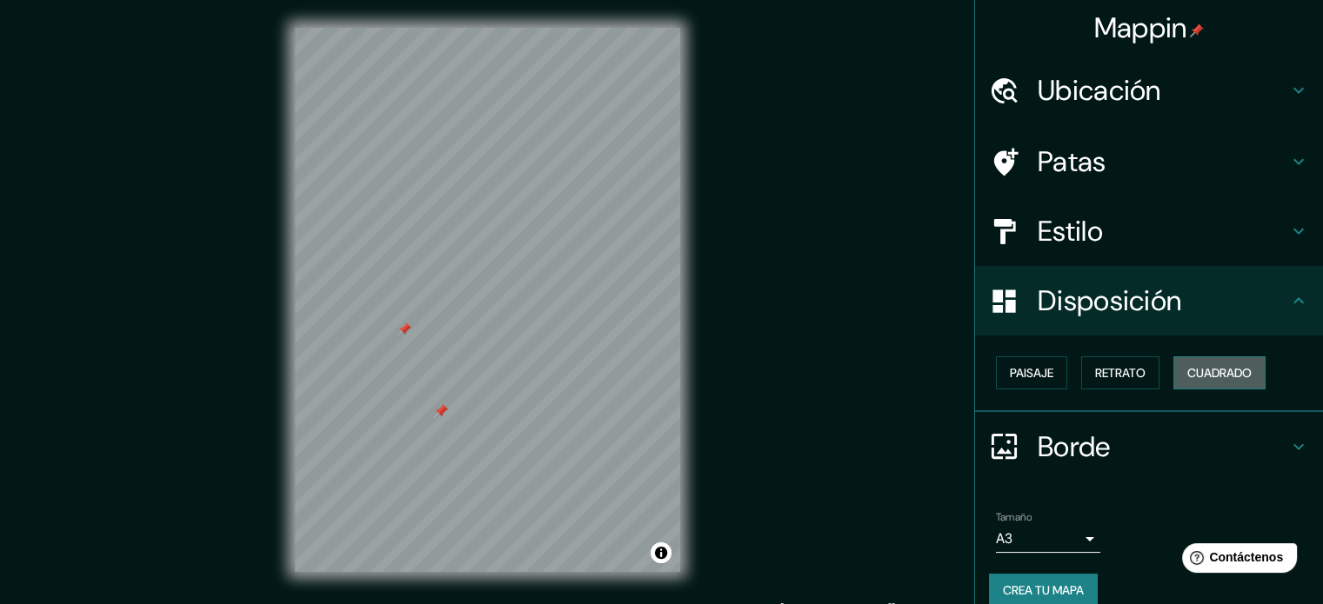
click at [1194, 371] on font "Cuadrado" at bounding box center [1219, 373] width 64 height 16
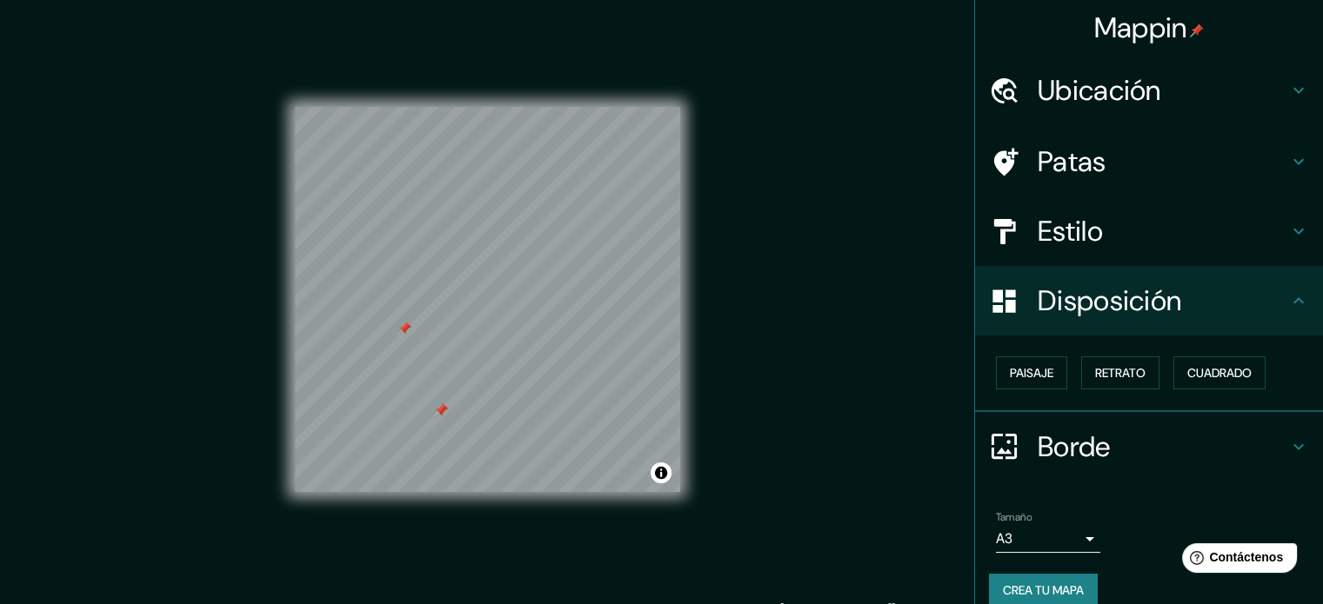
click at [1155, 375] on div "Paisaje Retrato Cuadrado" at bounding box center [1156, 373] width 334 height 47
click at [1095, 365] on font "Retrato" at bounding box center [1120, 373] width 50 height 16
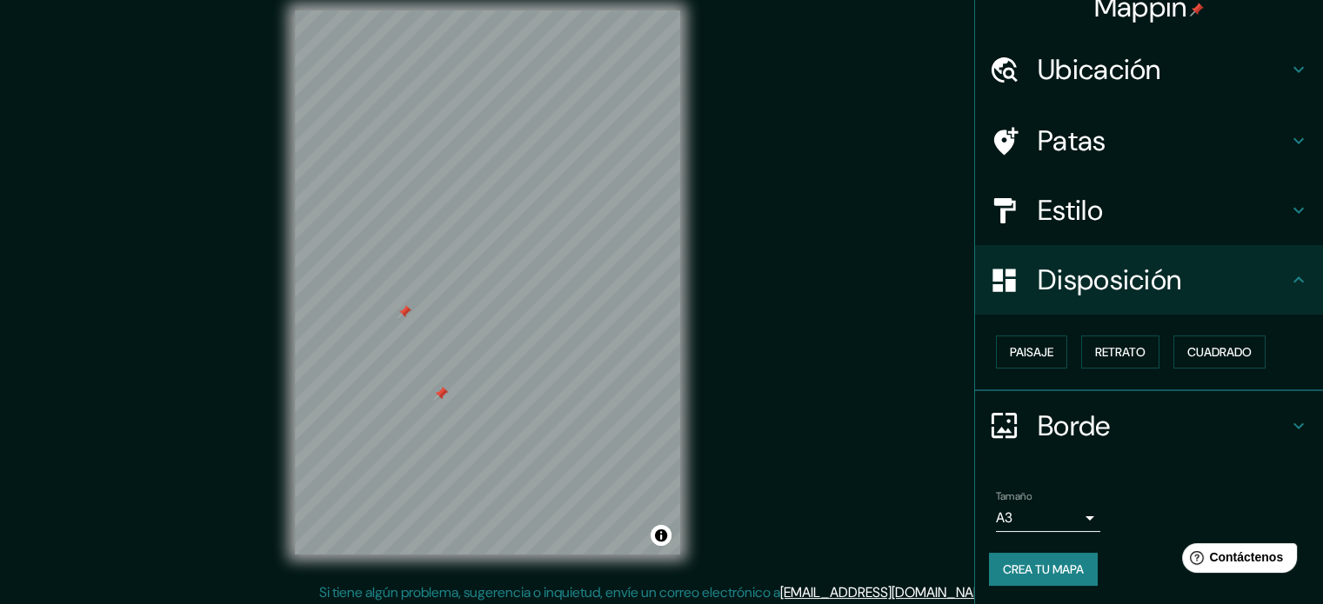
scroll to position [23, 0]
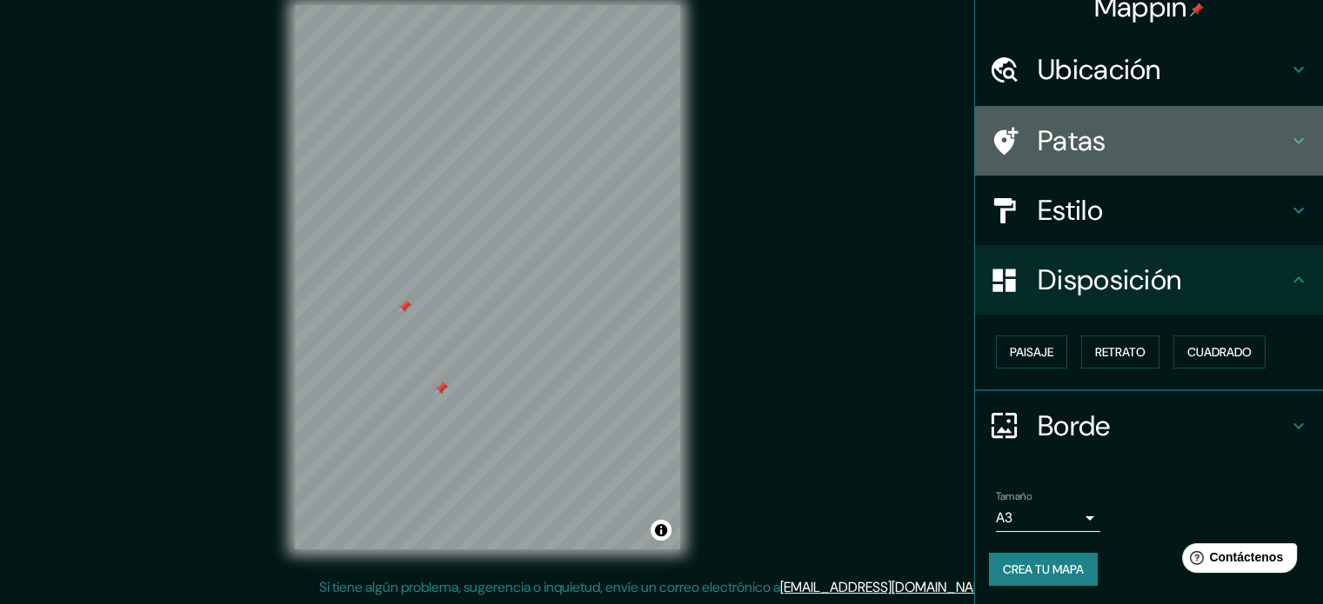
click at [1159, 143] on h4 "Patas" at bounding box center [1162, 140] width 250 height 35
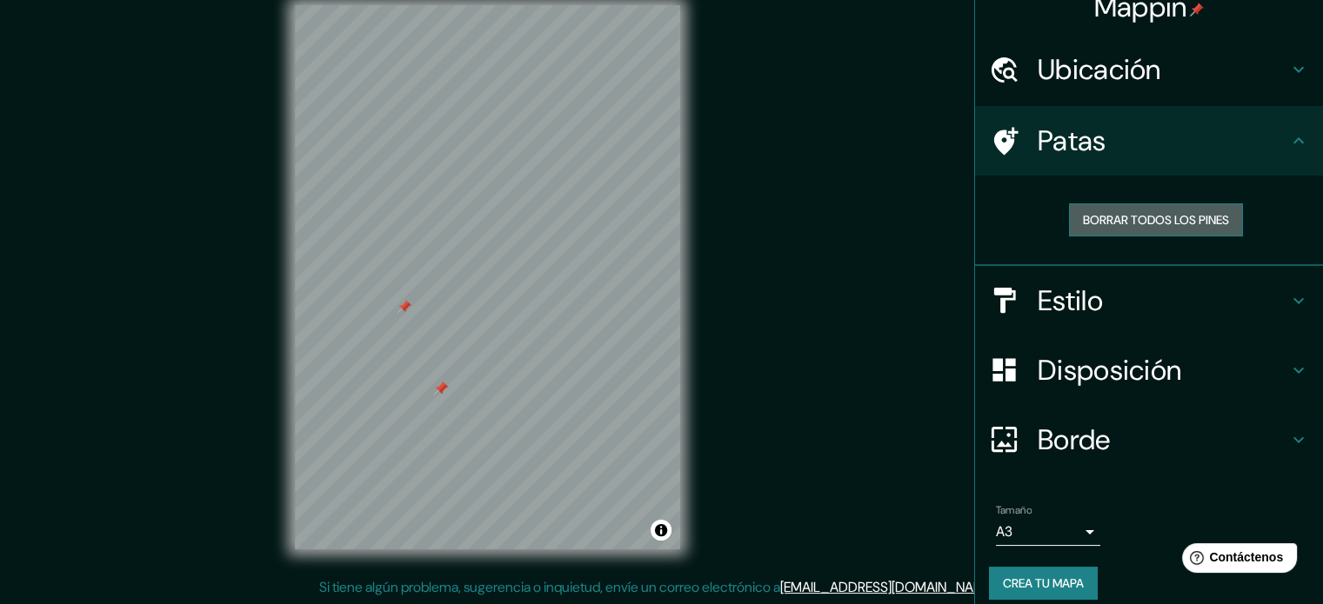
click at [1110, 211] on font "Borrar todos los pines" at bounding box center [1156, 220] width 146 height 23
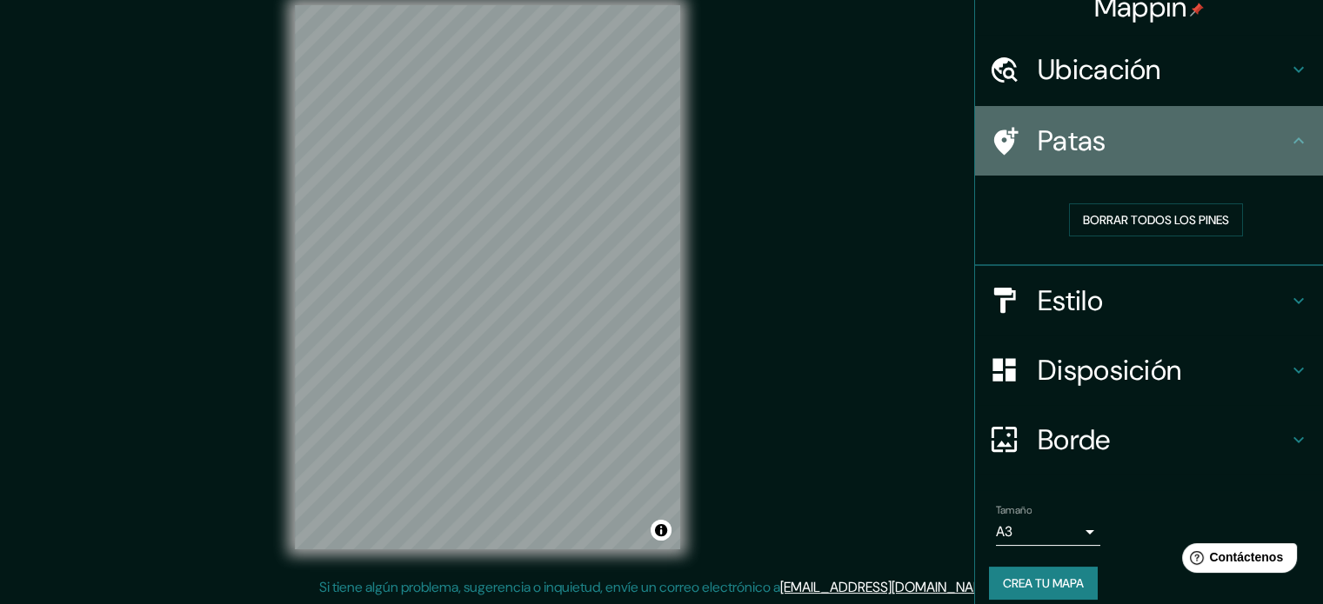
click at [1180, 122] on div "Patas" at bounding box center [1149, 141] width 348 height 70
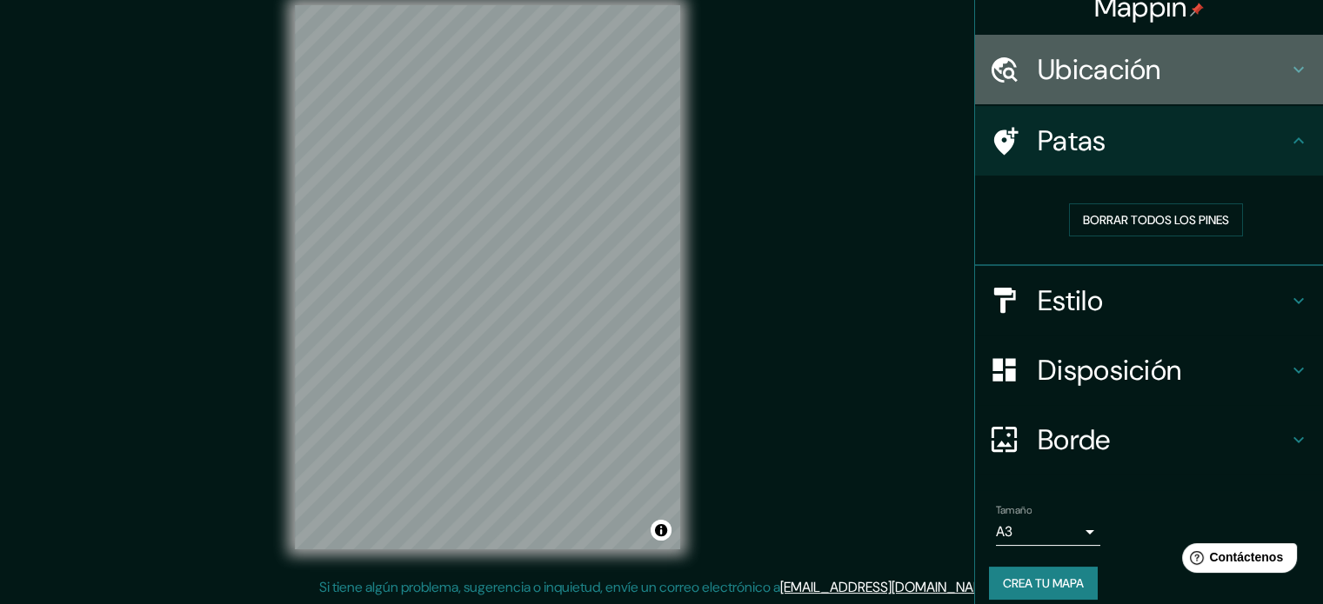
click at [1197, 55] on h4 "Ubicación" at bounding box center [1162, 69] width 250 height 35
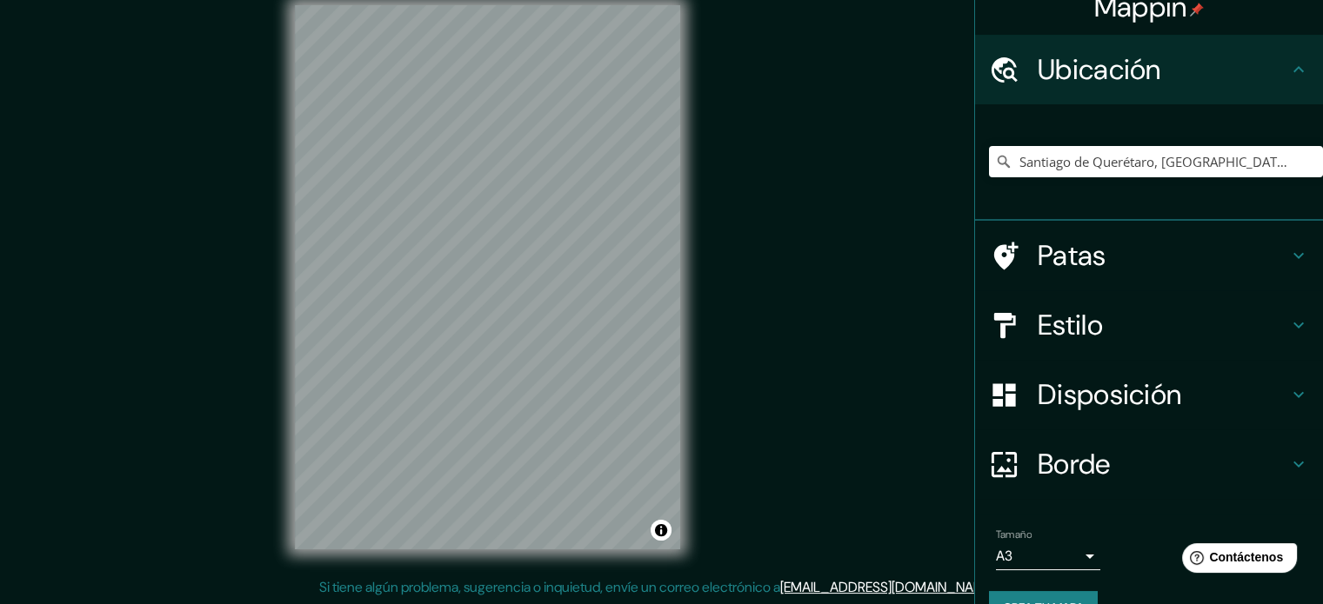
click at [1192, 60] on h4 "Ubicación" at bounding box center [1162, 69] width 250 height 35
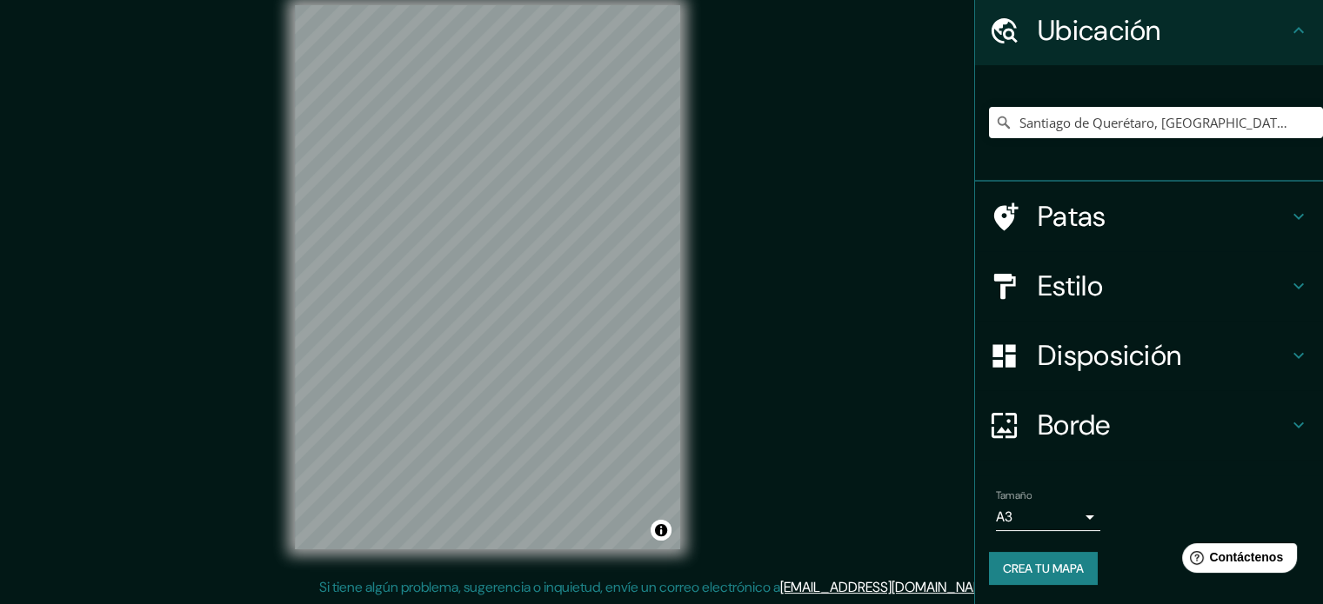
click at [1134, 340] on font "Disposición" at bounding box center [1108, 355] width 143 height 37
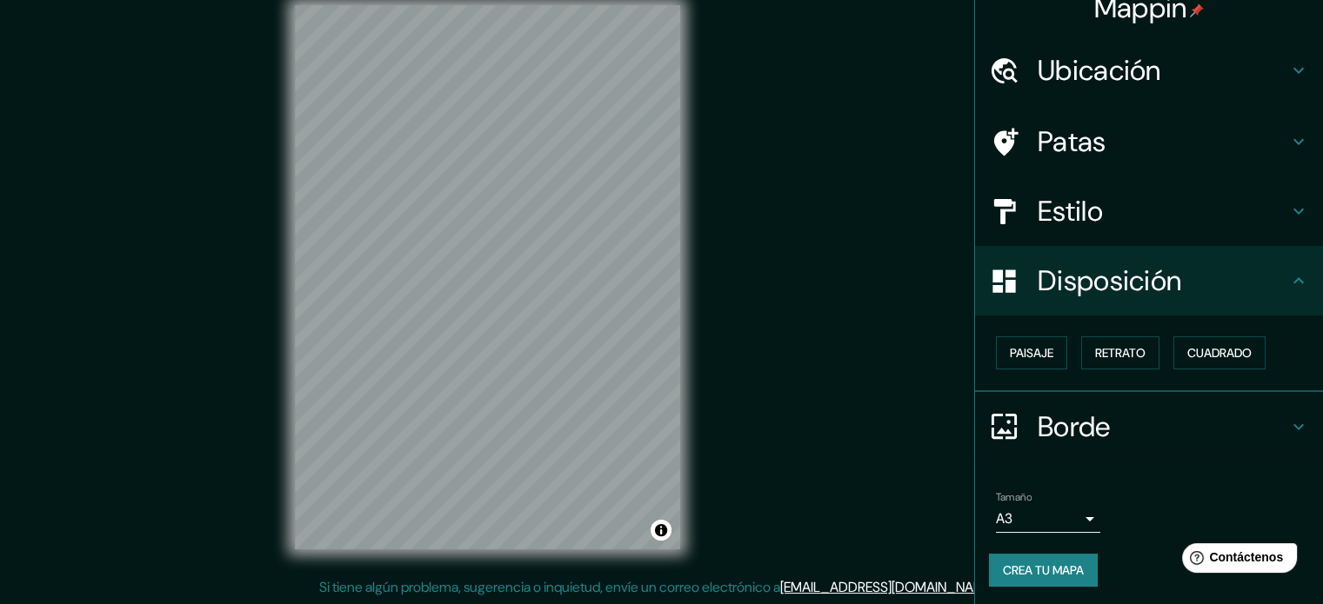
scroll to position [21, 0]
click at [1124, 410] on h4 "Borde" at bounding box center [1162, 426] width 250 height 35
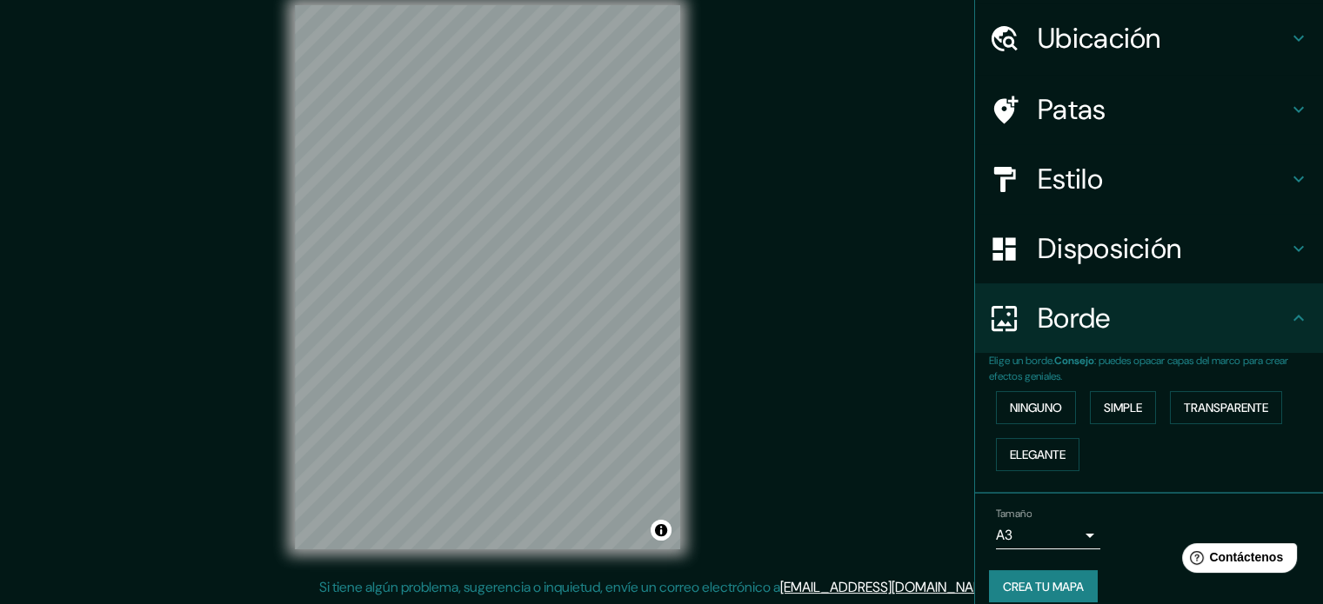
scroll to position [70, 0]
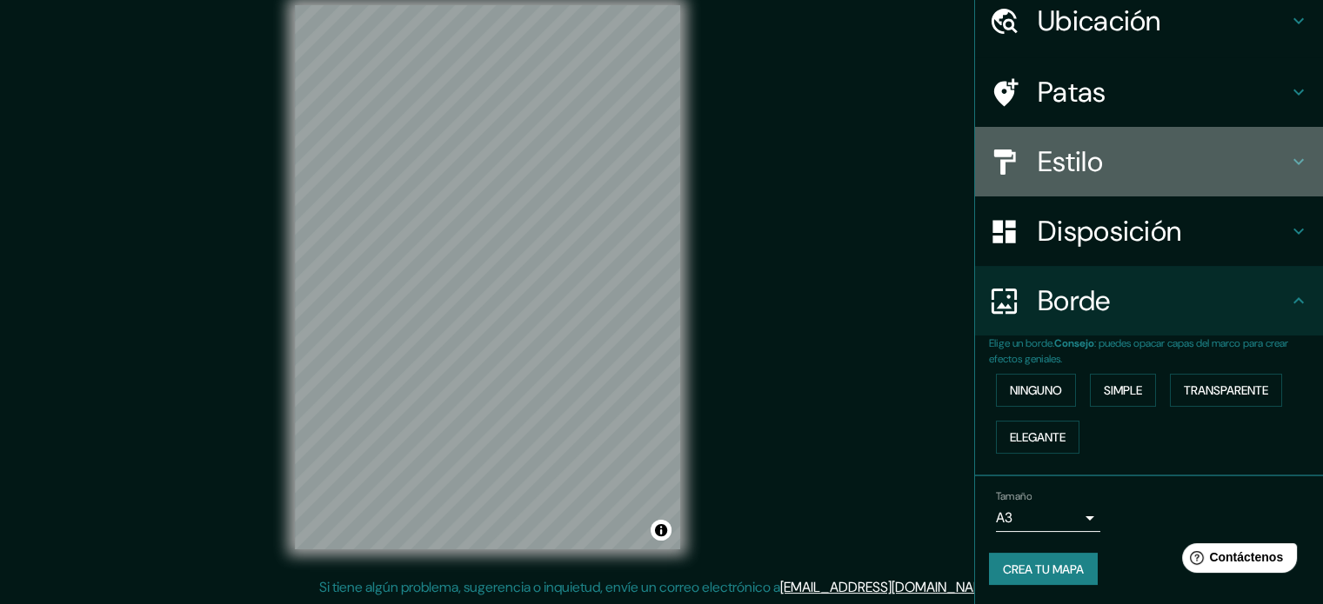
click at [1195, 185] on div "Estilo" at bounding box center [1149, 162] width 348 height 70
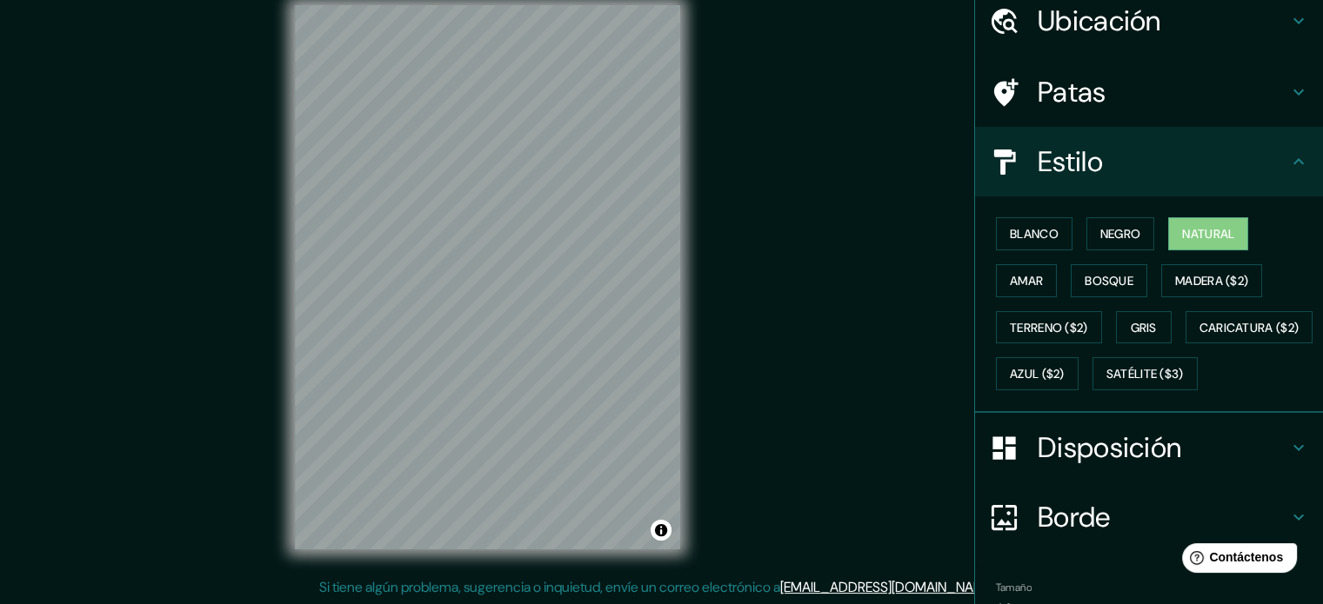
click at [1195, 183] on div "Estilo" at bounding box center [1149, 162] width 348 height 70
